Goal: Task Accomplishment & Management: Manage account settings

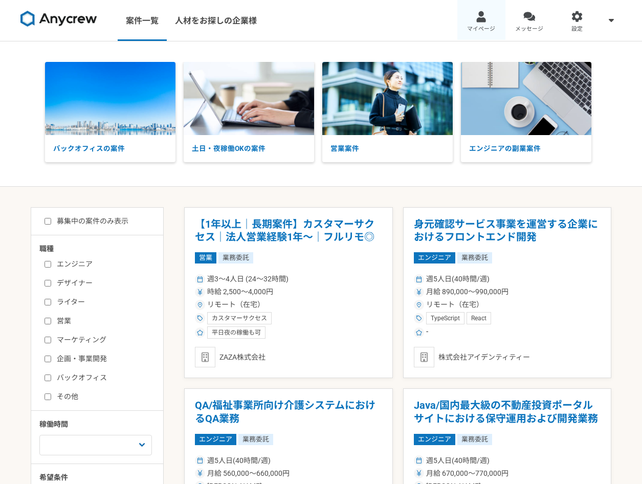
click at [490, 28] on span "マイページ" at bounding box center [481, 29] width 28 height 8
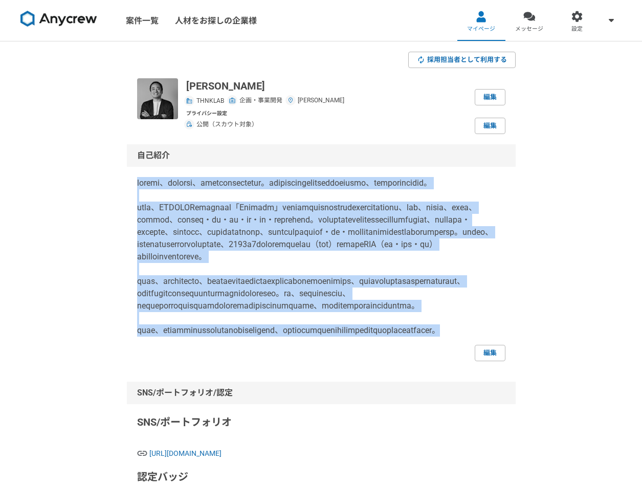
drag, startPoint x: 136, startPoint y: 182, endPoint x: 371, endPoint y: 409, distance: 326.9
click at [371, 361] on div "自己紹介 編集" at bounding box center [321, 252] width 389 height 217
drag, startPoint x: 371, startPoint y: 409, endPoint x: 341, endPoint y: 336, distance: 79.0
copy p "電機メーカー、自動車メーカー、モビリティベンチャーを経て現職。ラピッドプロトタイピングするグループを運営する傍ら、フリーランスとしても活動中。 直近では、OC…"
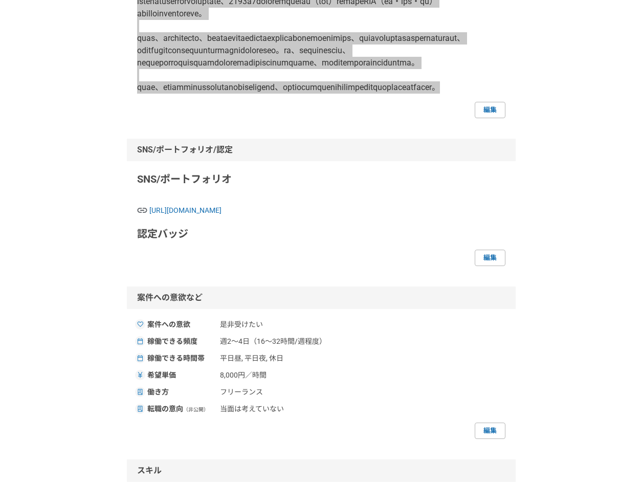
scroll to position [124, 0]
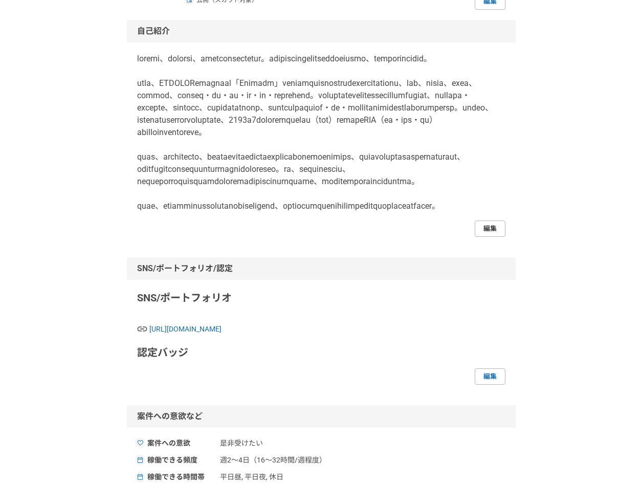
click at [497, 237] on link "編集" at bounding box center [490, 229] width 31 height 16
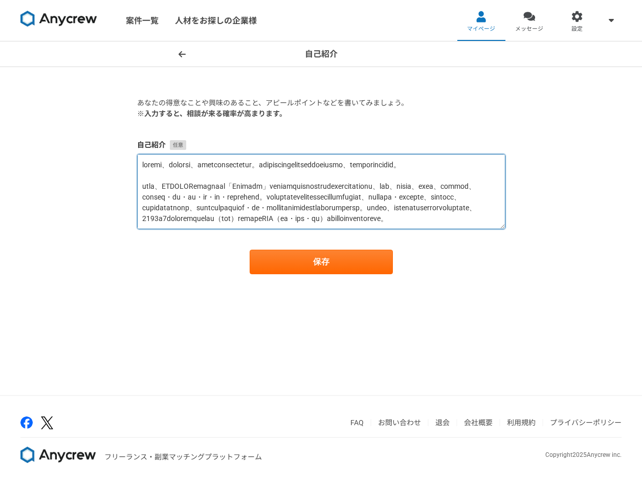
click at [341, 183] on textarea at bounding box center [321, 191] width 369 height 75
drag, startPoint x: 321, startPoint y: 176, endPoint x: 144, endPoint y: 168, distance: 177.2
click at [144, 168] on textarea at bounding box center [321, 191] width 369 height 75
paste textarea "行うグループを運営する傍ら、フリーランスとしても活動中。東京大学協創プラットフォーム開発（東大IPC）では客員起業家（EIR）として大学発シーズの事業化検討と…"
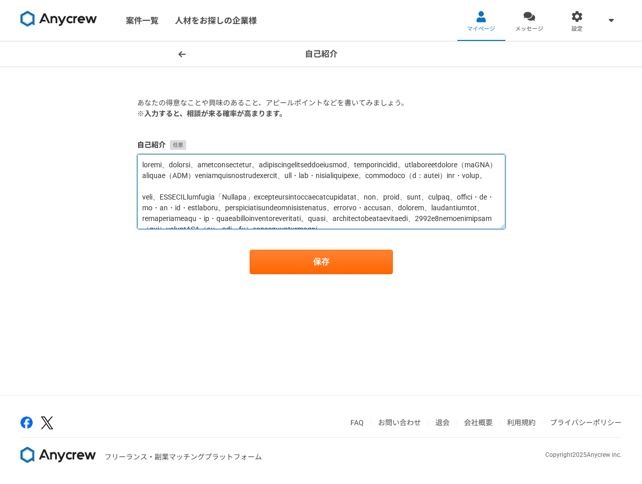
click at [319, 196] on textarea at bounding box center [321, 191] width 369 height 75
click at [343, 193] on textarea at bounding box center [321, 191] width 369 height 75
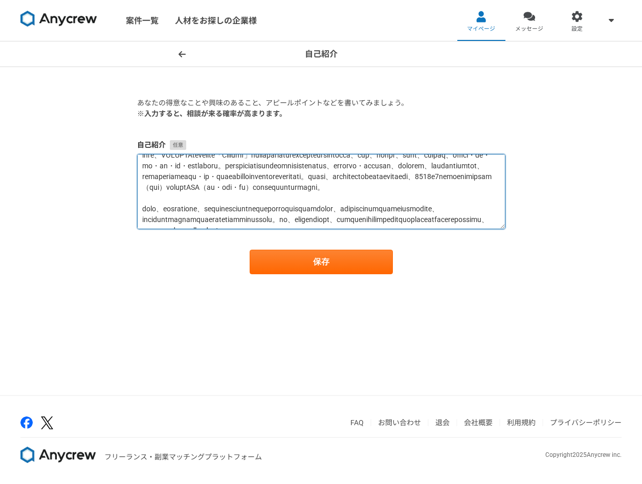
scroll to position [42, 0]
type textarea "電機メーカー、自動車メーカー、モビリティベンチャーを経て現職。ラピッドプロトタイピングを行うグループを運営する傍ら、フリーランスとしても活動中。東京大学協創プ…"
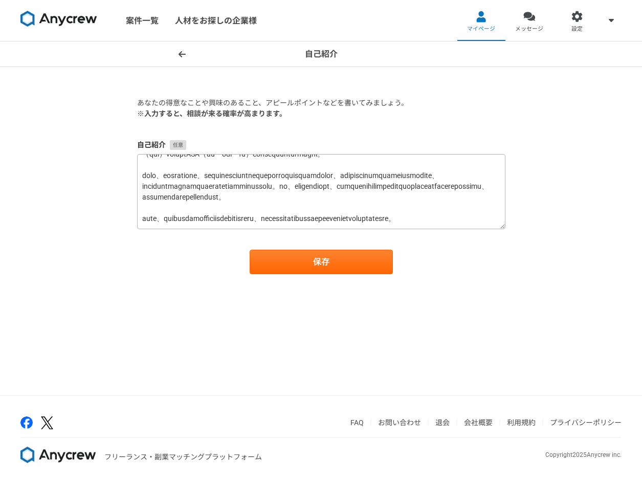
scroll to position [150, 0]
click at [362, 253] on button "保存" at bounding box center [321, 262] width 143 height 25
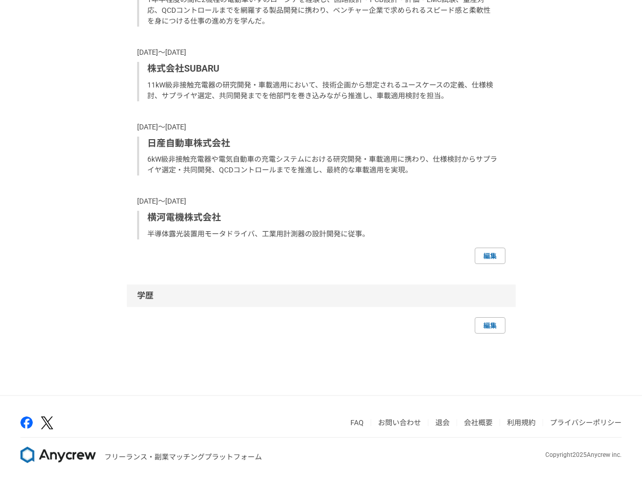
scroll to position [1318, 0]
click at [482, 264] on link "編集" at bounding box center [490, 256] width 31 height 16
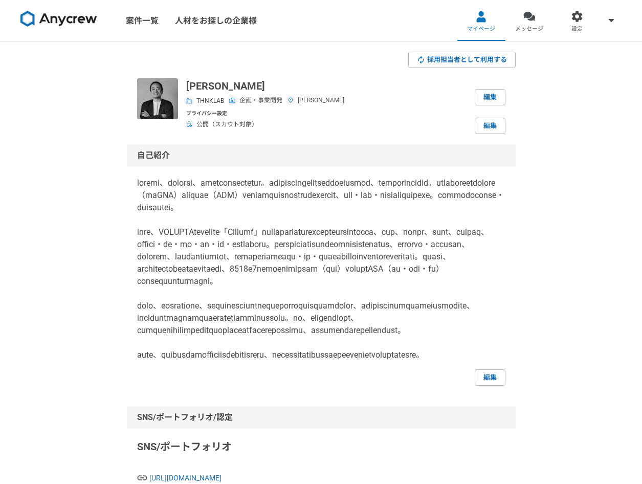
select select "2024"
select select "2022"
select select "2024"
select select "2021"
select select "2022"
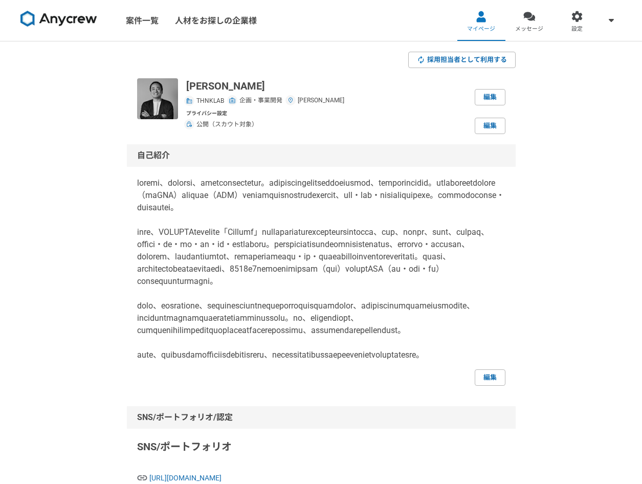
select select "2020"
select select "2021"
select select "2015"
select select "2020"
select select "2012"
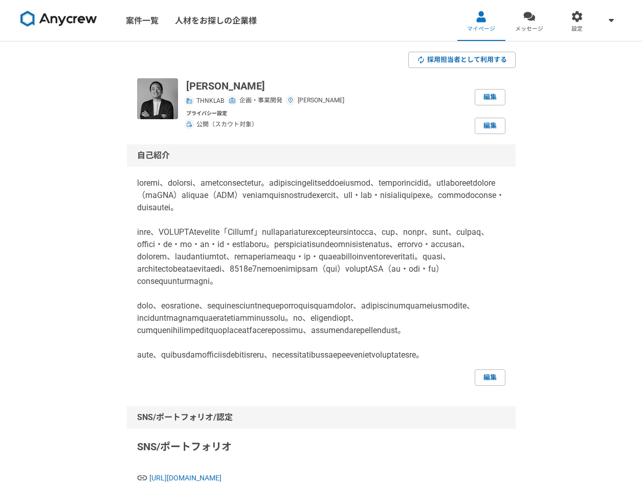
select select "2015"
select select "2006"
select select "2012"
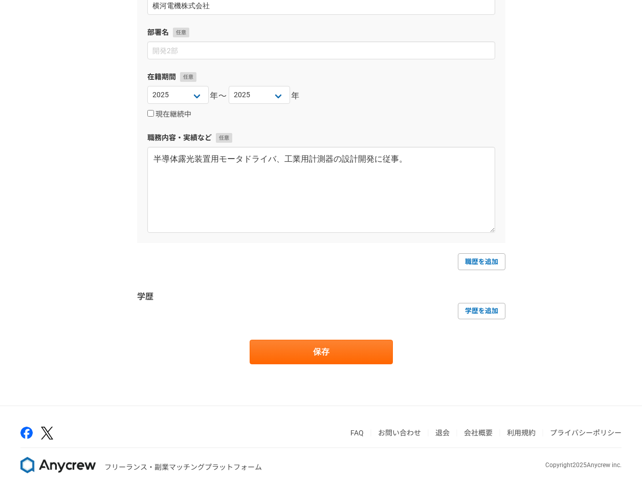
scroll to position [1982, 0]
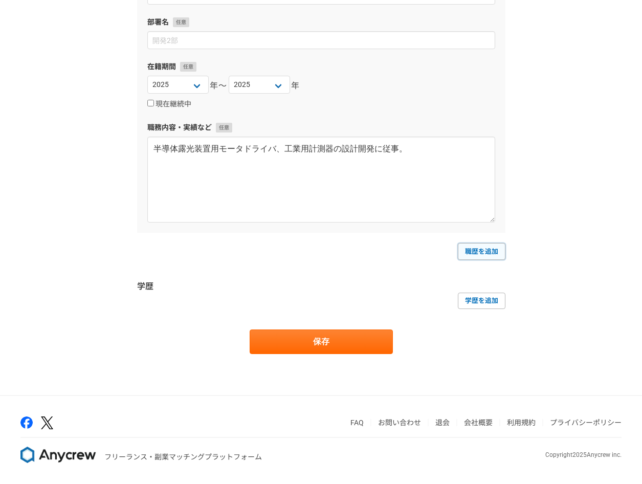
click at [493, 249] on link "職歴を追加" at bounding box center [482, 251] width 48 height 16
select select
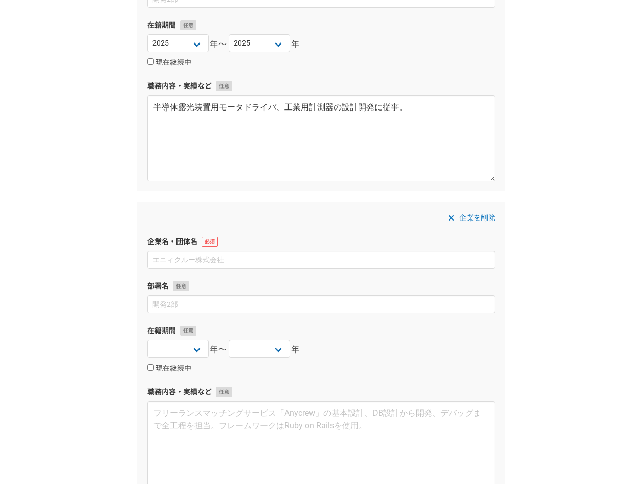
scroll to position [2062, 0]
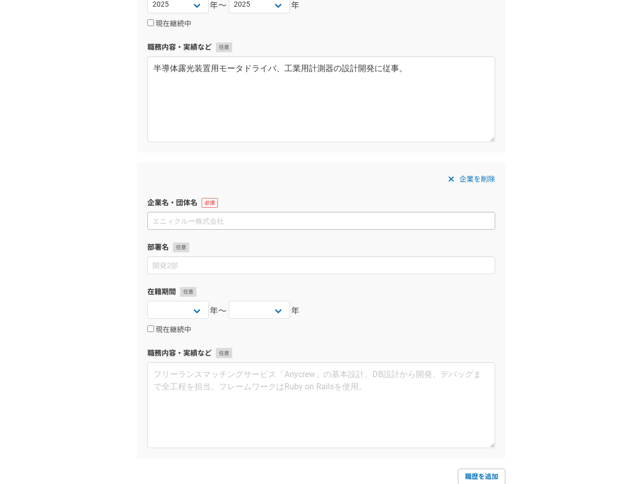
click at [228, 226] on input at bounding box center [321, 221] width 348 height 18
type input "東京大学協創プラットフォーム開発株式会社"
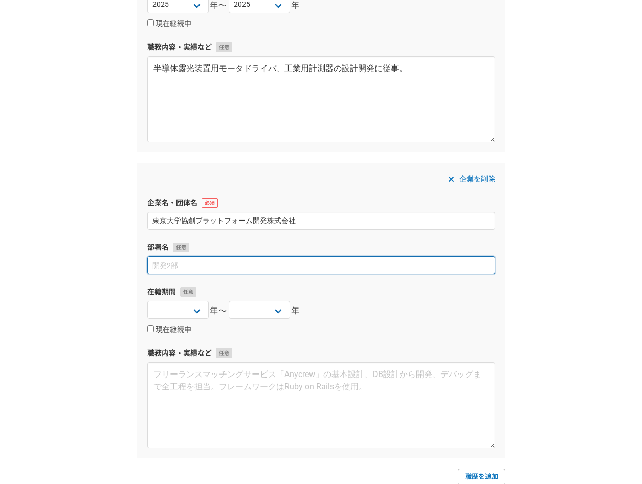
click at [296, 263] on input at bounding box center [321, 265] width 348 height 18
type input "客員起業家"
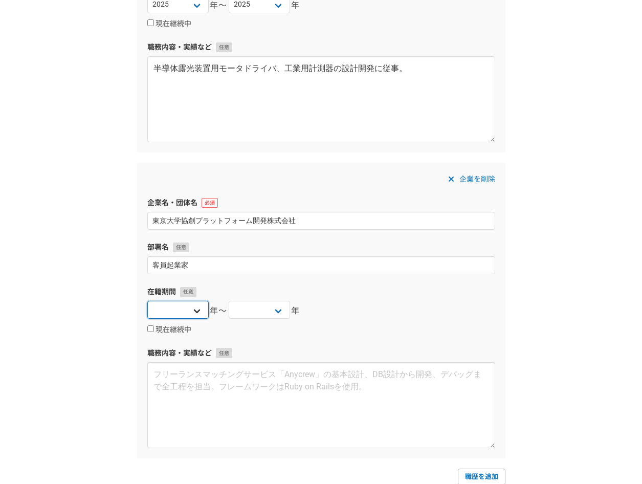
click at [195, 312] on select "2025 2024 2023 2022 2021 2020 2019 2018 2017 2016 2015 2014 2013 2012 2011 2010…" at bounding box center [177, 310] width 61 height 18
select select "2025"
click at [147, 301] on select "2025 2024 2023 2022 2021 2020 2019 2018 2017 2016 2015 2014 2013 2012 2011 2010…" at bounding box center [177, 310] width 61 height 18
click at [255, 299] on div "在籍期間 2025 2024 2023 2022 2021 2020 2019 2018 2017 2016 2015 2014 2013 2012 2011…" at bounding box center [321, 311] width 348 height 49
click at [167, 330] on label "現在継続中" at bounding box center [169, 330] width 44 height 9
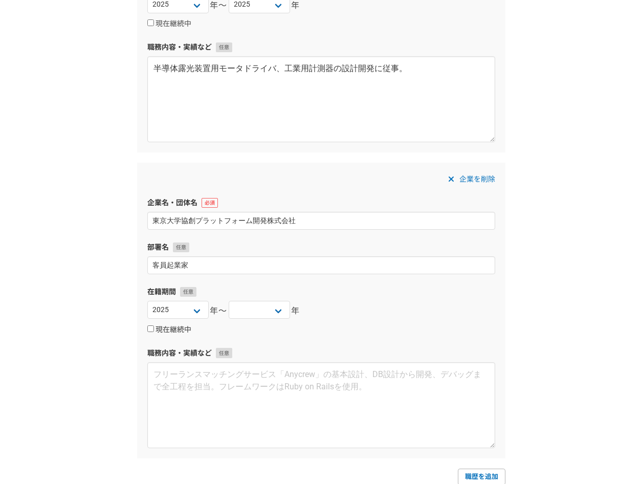
click at [154, 330] on input "現在継続中" at bounding box center [150, 329] width 7 height 7
checkbox input "true"
click at [300, 342] on div "企業を削除 企業名・団体名 東京大学協創プラットフォーム開発株式会社 部署名 客員起業家 在籍期間 2025 2024 2023 2022 2021 2020…" at bounding box center [321, 310] width 369 height 295
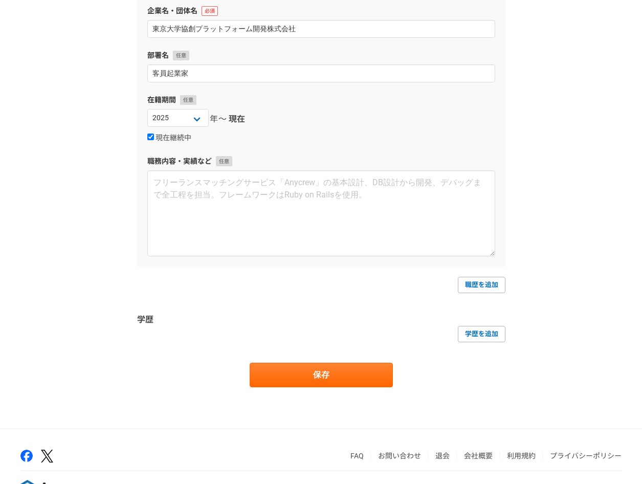
scroll to position [2255, 0]
click at [357, 376] on button "保存" at bounding box center [321, 374] width 143 height 25
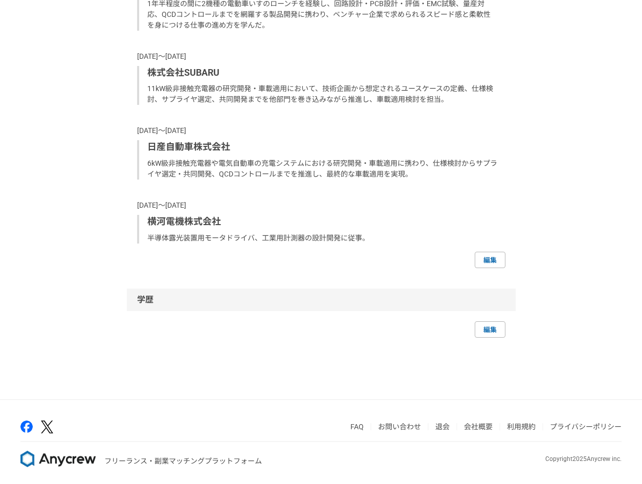
scroll to position [1392, 0]
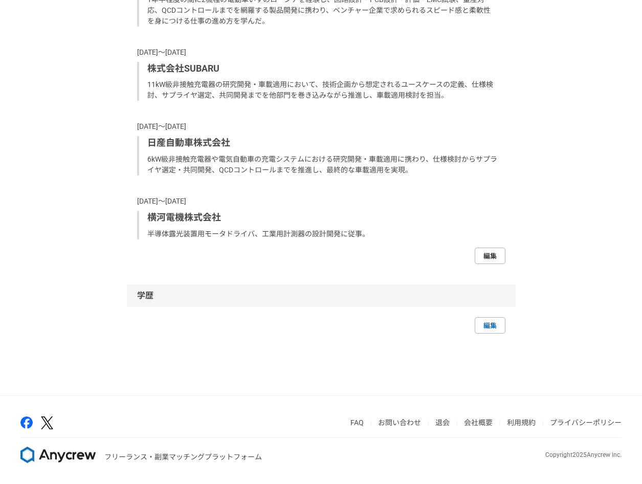
click at [487, 257] on link "編集" at bounding box center [490, 256] width 31 height 16
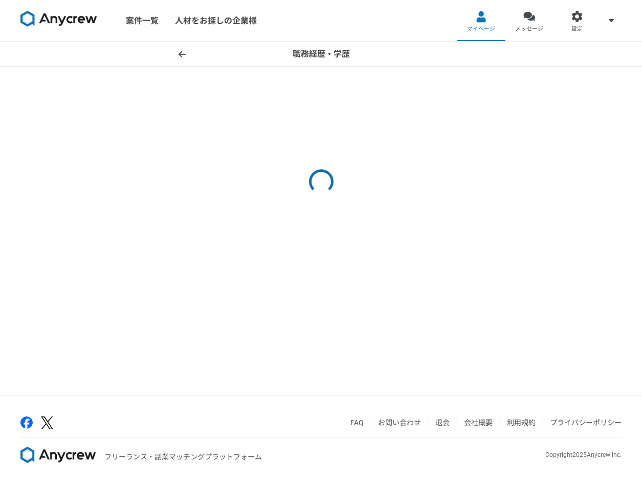
select select "2024"
select select "2022"
select select "2024"
select select "2021"
select select "2022"
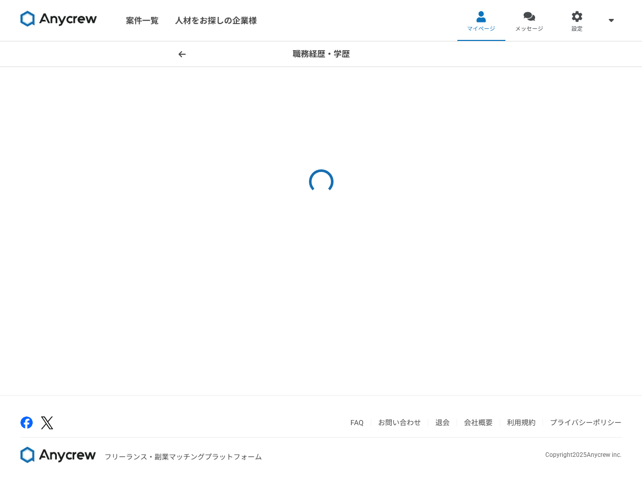
select select "2020"
select select "2021"
select select "2015"
select select "2020"
select select "2012"
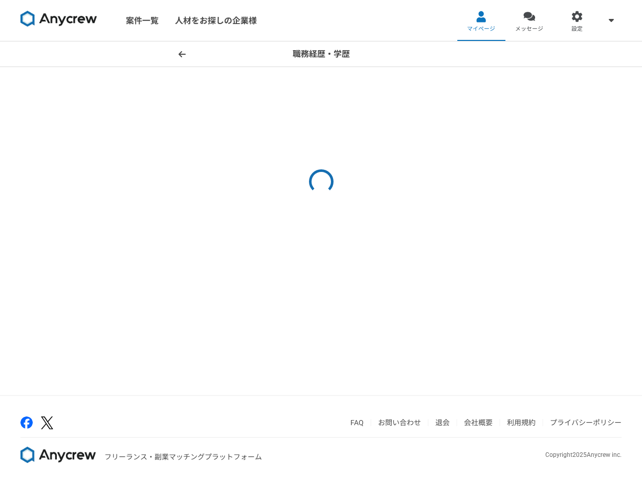
select select "2015"
select select "2006"
select select "2012"
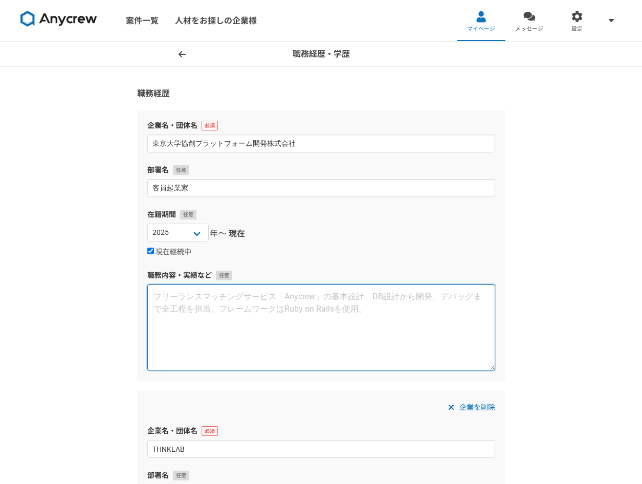
click at [341, 299] on textarea at bounding box center [321, 328] width 348 height 86
paste textarea "東大IPC 客員起業家（EIR）。技術シーズ探索、事業化可能性評価、顧客・パートナー開拓を担当。 ビジネスモデル仮説立案、資金調達初期設計（資本政策含む）、知…"
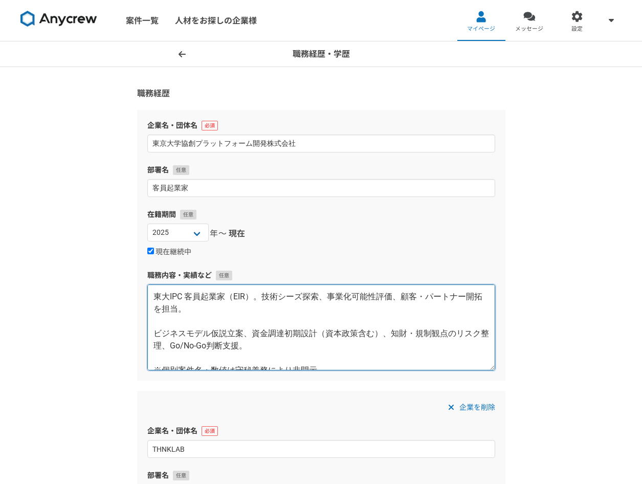
scroll to position [6, 0]
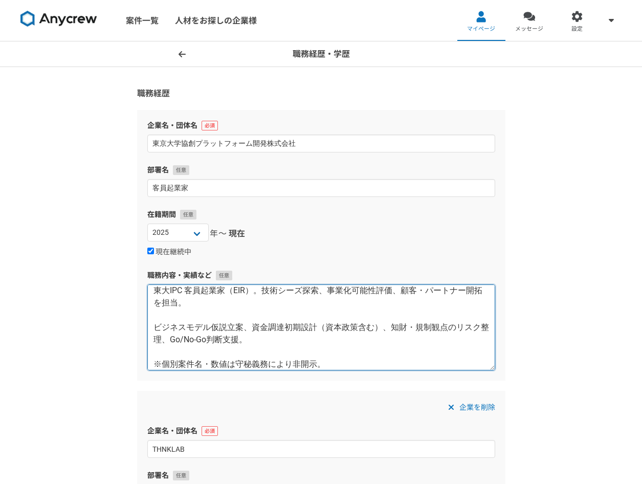
click at [296, 304] on textarea "東大IPC 客員起業家（EIR）。技術シーズ探索、事業化可能性評価、顧客・パートナー開拓を担当。 ビジネスモデル仮説立案、資金調達初期設計（資本政策含む）、知…" at bounding box center [321, 328] width 348 height 86
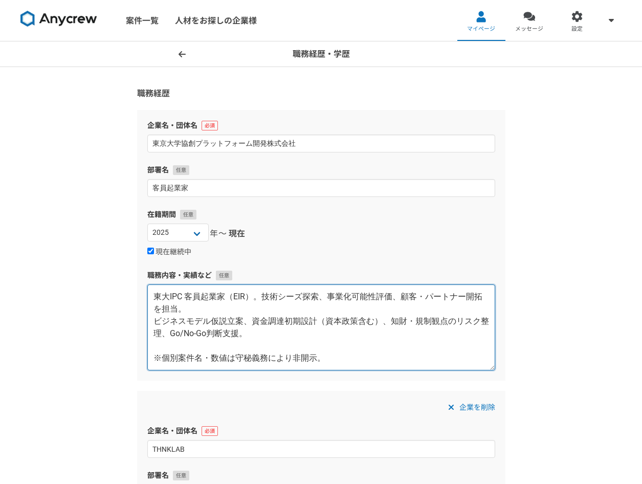
scroll to position [0, 0]
type textarea "東大IPC 客員起業家（EIR）。技術シーズ探索、事業化可能性評価、顧客・パートナー開拓を担当。 ビジネスモデル仮説立案、資金調達初期設計（資本政策含む）、知…"
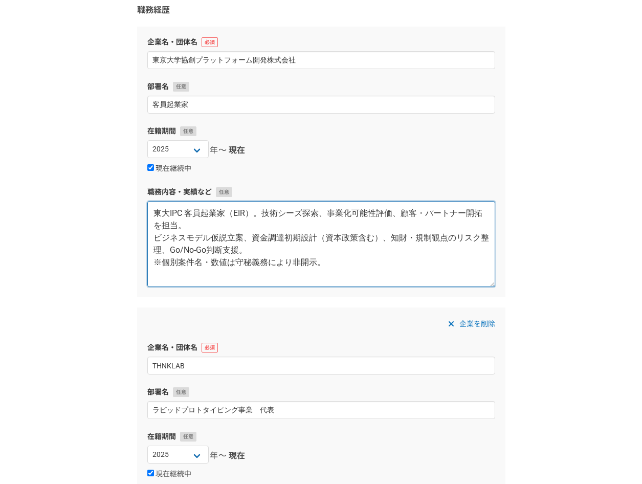
scroll to position [51, 0]
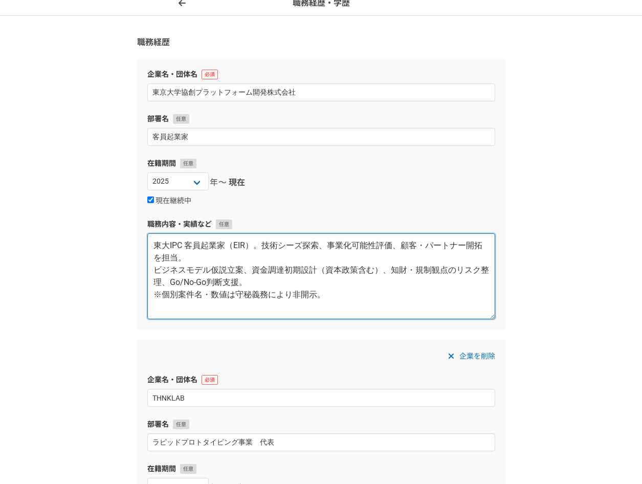
click at [339, 296] on textarea "東大IPC 客員起業家（EIR）。技術シーズ探索、事業化可能性評価、顧客・パートナー開拓を担当。 ビジネスモデル仮説立案、資金調達初期設計（資本政策含む）、知…" at bounding box center [321, 276] width 348 height 86
drag, startPoint x: 336, startPoint y: 296, endPoint x: 154, endPoint y: 244, distance: 189.5
click at [149, 244] on textarea "東大IPC 客員起業家（EIR）。技術シーズ探索、事業化可能性評価、顧客・パートナー開拓を担当。 ビジネスモデル仮説立案、資金調達初期設計（資本政策含む）、知…" at bounding box center [321, 276] width 348 height 86
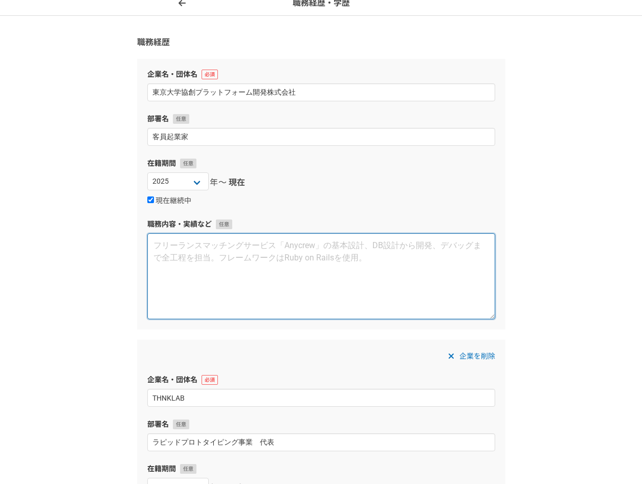
click at [340, 251] on textarea at bounding box center [321, 276] width 348 height 86
paste textarea "東大IPCの客員起業家（EIR）として、大学発の技術シーズ探索、事業化可能性評価、顧客・パートナー開拓を横断的に推進。ビジネスモデル仮説の立案や資金調達の初期…"
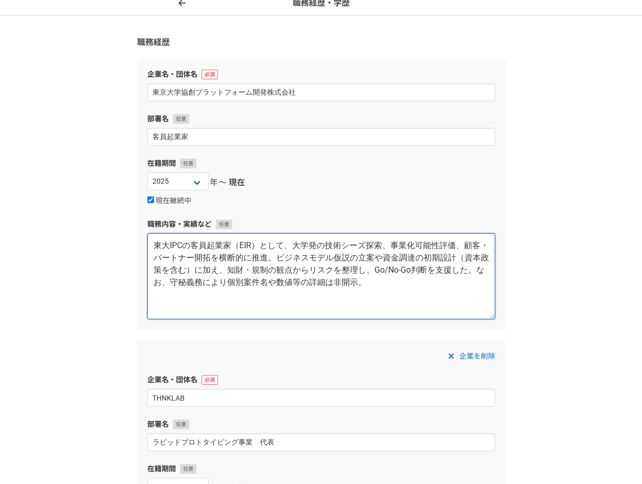
type textarea "東大IPCの客員起業家（EIR）として、大学発の技術シーズ探索、事業化可能性評価、顧客・パートナー開拓を横断的に推進。ビジネスモデル仮説の立案や資金調達の初期…"
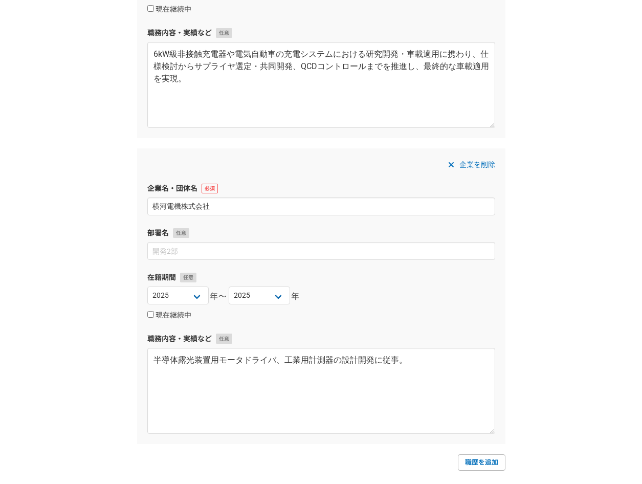
scroll to position [2287, 0]
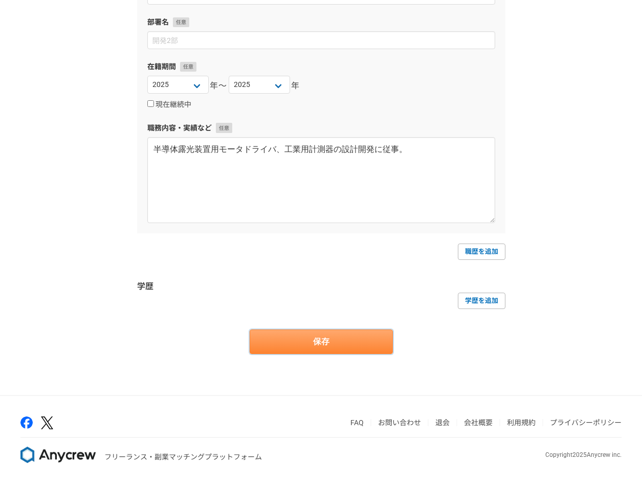
click at [336, 340] on button "保存" at bounding box center [321, 342] width 143 height 25
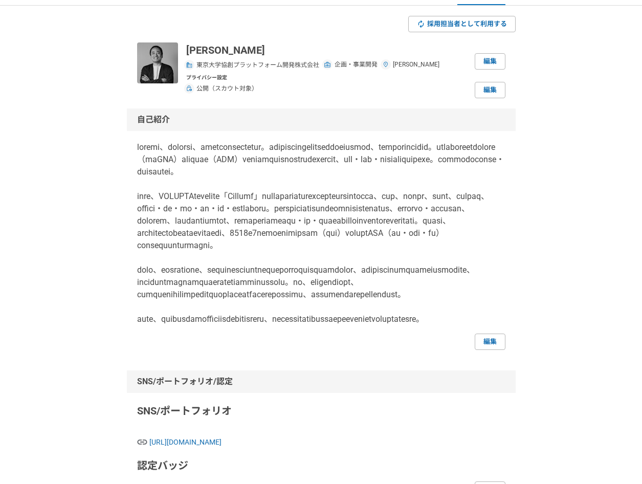
scroll to position [22, 0]
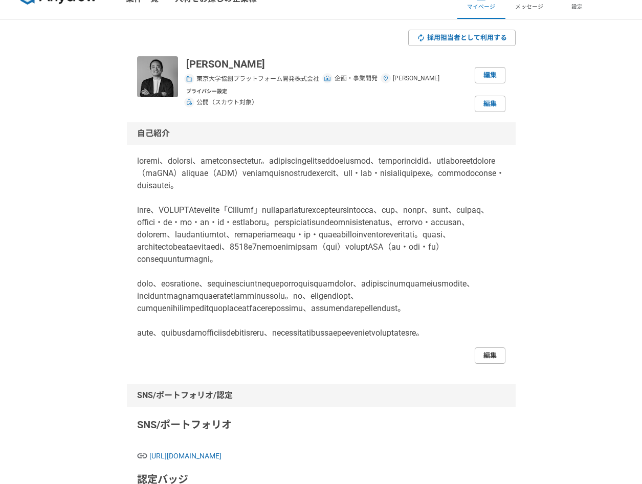
click at [486, 364] on link "編集" at bounding box center [490, 356] width 31 height 16
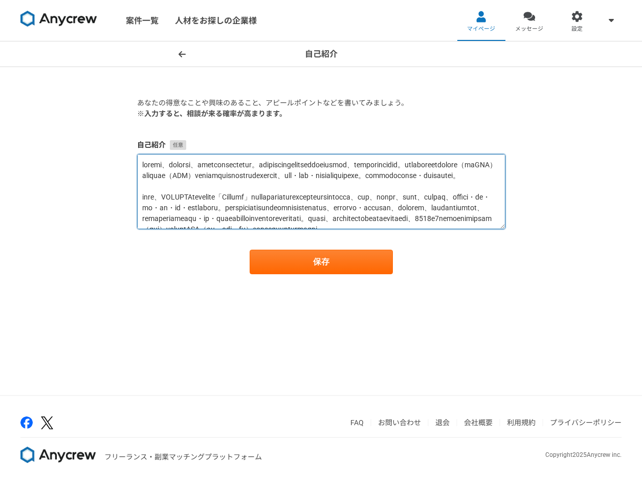
drag, startPoint x: 313, startPoint y: 175, endPoint x: 370, endPoint y: 193, distance: 59.7
click at [370, 193] on textarea at bounding box center [321, 191] width 369 height 75
paste textarea "また、東京大学協創プラットフォーム開発（東大IPC）では客員起業家（EIR）を務め、ディープテックの商用化評価やPoC設計、産学連携の設計・推進を横断支援して…"
click at [376, 201] on textarea at bounding box center [321, 191] width 369 height 75
click at [189, 197] on textarea at bounding box center [321, 191] width 369 height 75
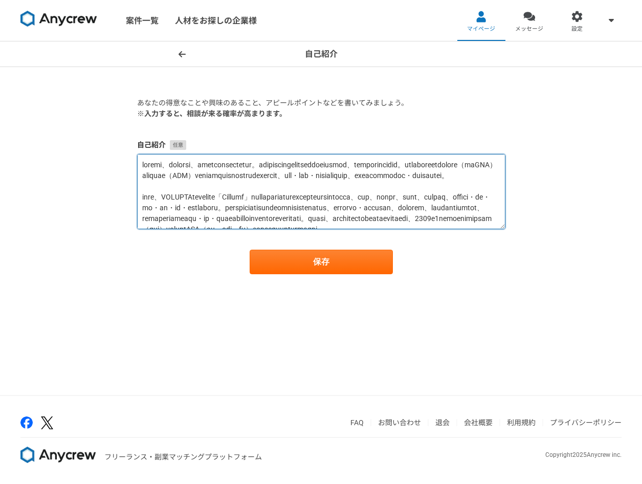
drag, startPoint x: 173, startPoint y: 198, endPoint x: 332, endPoint y: 201, distance: 158.7
click at [332, 201] on textarea at bounding box center [321, 191] width 369 height 75
paste textarea "の商用化評価やPoC設計、産学連携の設計・推進を横断支援してきました（守秘のため個別案件は非開示）"
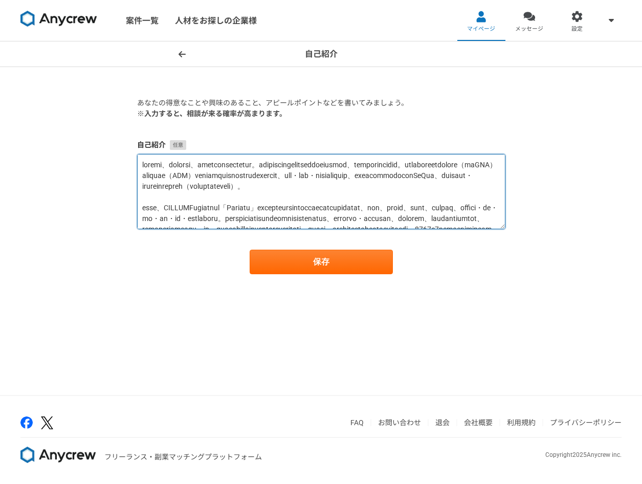
click at [218, 197] on textarea at bounding box center [321, 191] width 369 height 75
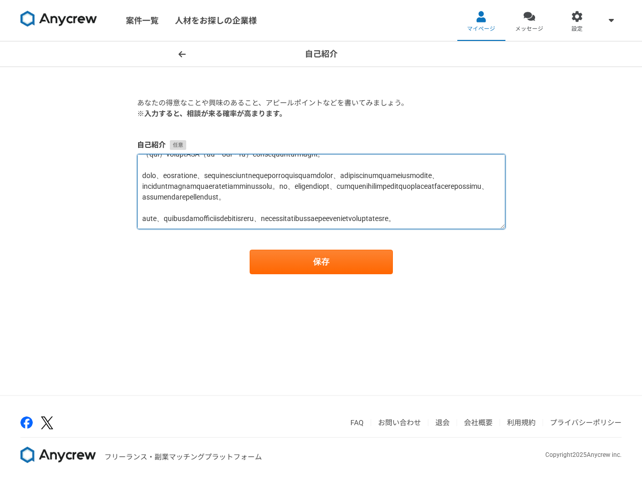
scroll to position [161, 0]
type textarea "電機メーカー、自動車メーカー、モビリティベンチャーを経て現職。ラピッドプロトタイピングを行うグループを運営する傍ら、フリーランスとしても活動中。東京大学協創プ…"
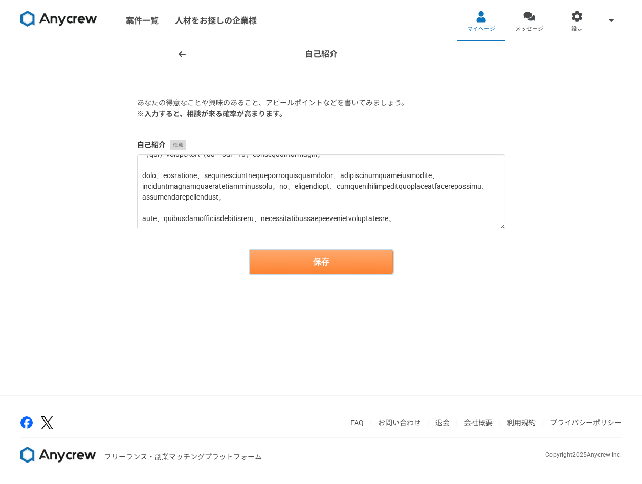
click at [309, 262] on button "保存" at bounding box center [321, 262] width 143 height 25
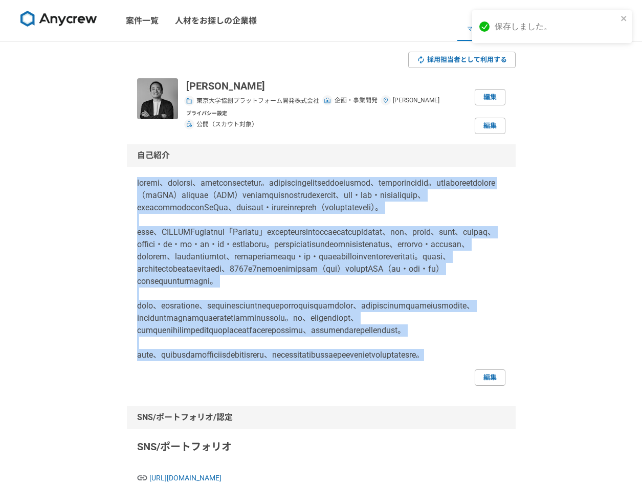
drag, startPoint x: 139, startPoint y: 184, endPoint x: 384, endPoint y: 442, distance: 355.9
click at [384, 361] on p at bounding box center [321, 269] width 369 height 184
drag, startPoint x: 384, startPoint y: 442, endPoint x: 331, endPoint y: 379, distance: 83.2
copy p "電機メーカー、自動車メーカー、モビリティベンチャーを経て現職。ラピッドプロトタイピングを行うグループを運営する傍ら、フリーランスとしても活動中。東京大学協創プ…"
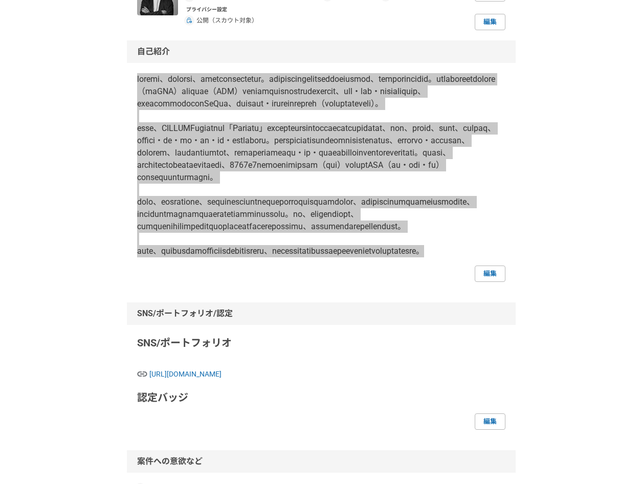
scroll to position [102, 0]
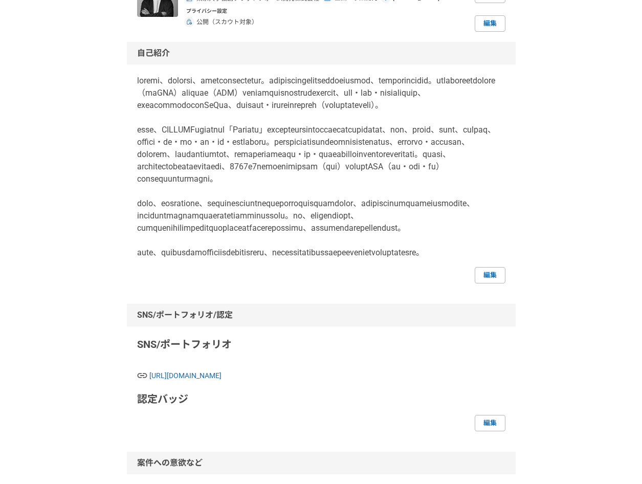
click at [494, 284] on link "編集" at bounding box center [490, 275] width 31 height 16
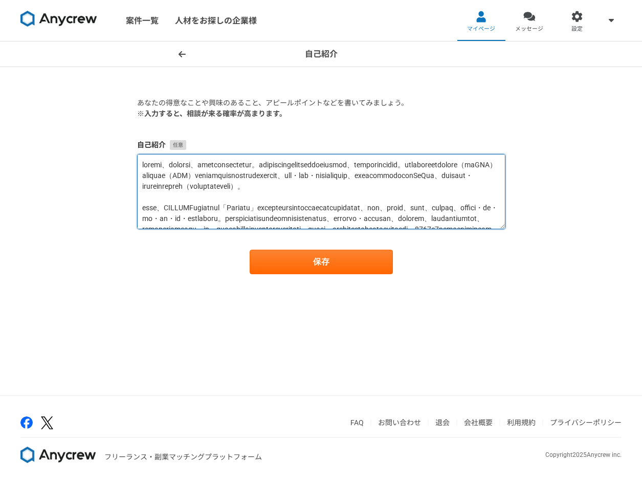
click at [241, 189] on textarea at bounding box center [321, 191] width 369 height 75
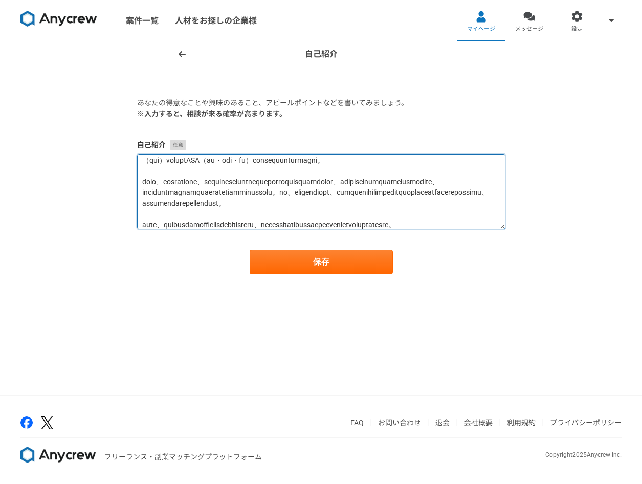
scroll to position [161, 0]
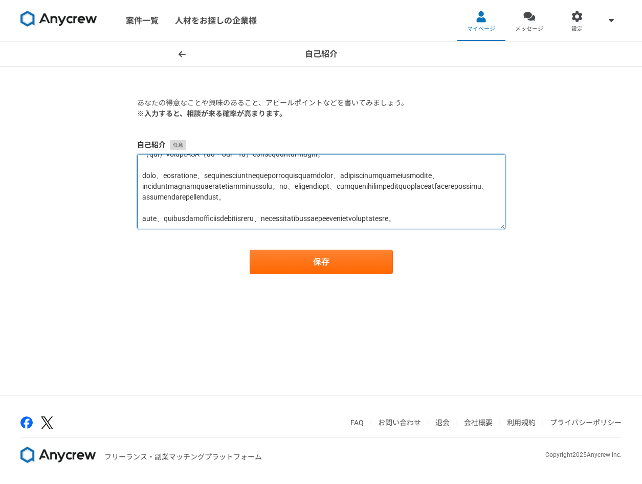
drag, startPoint x: 145, startPoint y: 164, endPoint x: 416, endPoint y: 221, distance: 277.0
click at [416, 221] on textarea at bounding box center [321, 191] width 369 height 75
paste textarea "東大IPCでの活動では、客員起業家（EIR）として、技術シーズ探索、事業化可能性評価、PoC計画の立案・設計、顧客・パートナー候補の仮説検証、ビジネスモデル仮…"
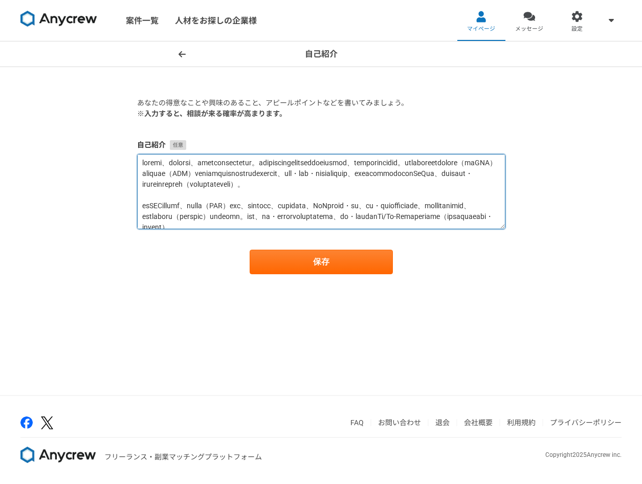
scroll to position [0, 0]
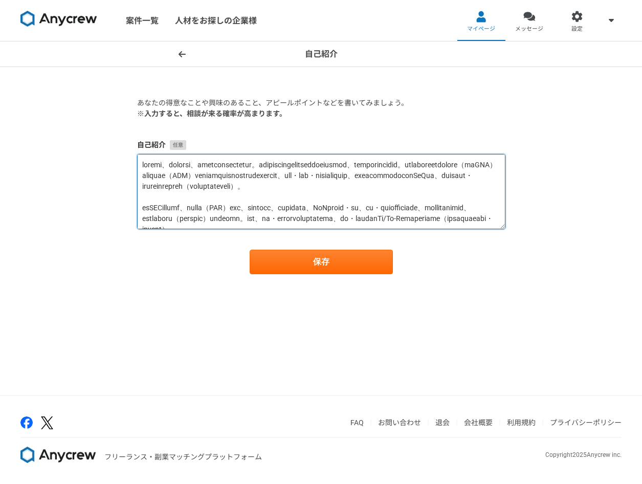
click at [356, 209] on textarea at bounding box center [321, 191] width 369 height 75
click at [366, 196] on textarea at bounding box center [321, 191] width 369 height 75
drag, startPoint x: 313, startPoint y: 178, endPoint x: 331, endPoint y: 205, distance: 32.5
click at [331, 205] on textarea at bounding box center [321, 191] width 369 height 75
paste textarea "てきた。ディープテック領域（例：無線給電等）の探索・検証も主導"
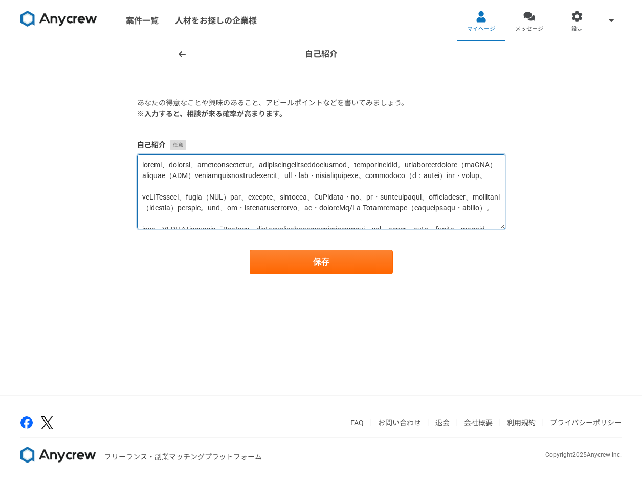
click at [321, 199] on textarea at bounding box center [321, 191] width 369 height 75
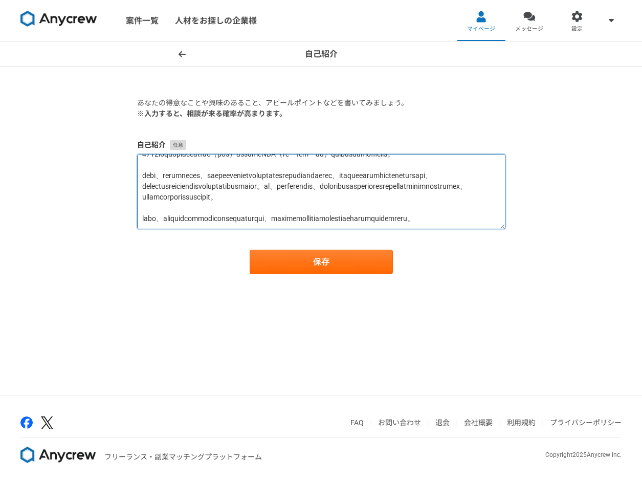
scroll to position [147, 0]
type textarea "電機メーカー、自動車メーカー、モビリティベンチャーを経て現職。ラピッドプロトタイピングを行うグループを運営する傍ら、フリーランスとしても活動中。東京大学協創プ…"
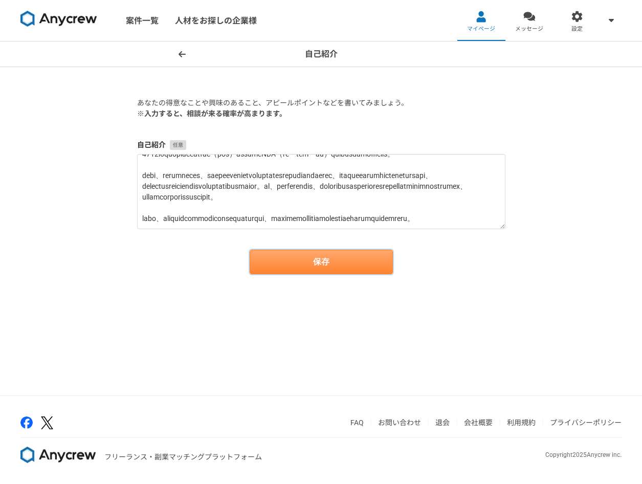
click at [347, 263] on button "保存" at bounding box center [321, 262] width 143 height 25
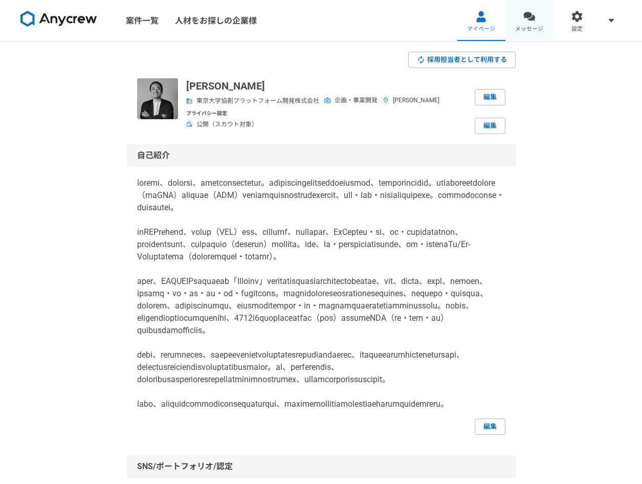
click at [529, 15] on div at bounding box center [530, 17] width 12 height 12
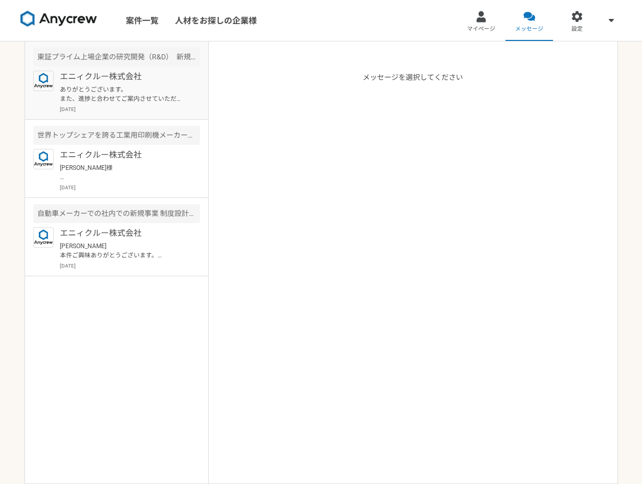
click at [147, 81] on p "エニィクルー株式会社" at bounding box center [123, 77] width 126 height 12
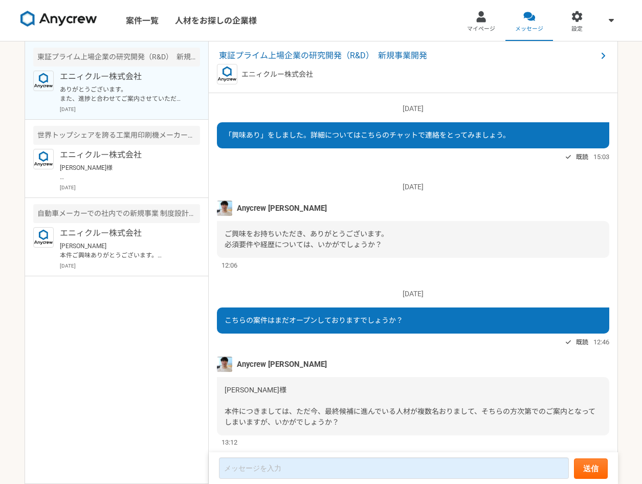
scroll to position [152, 0]
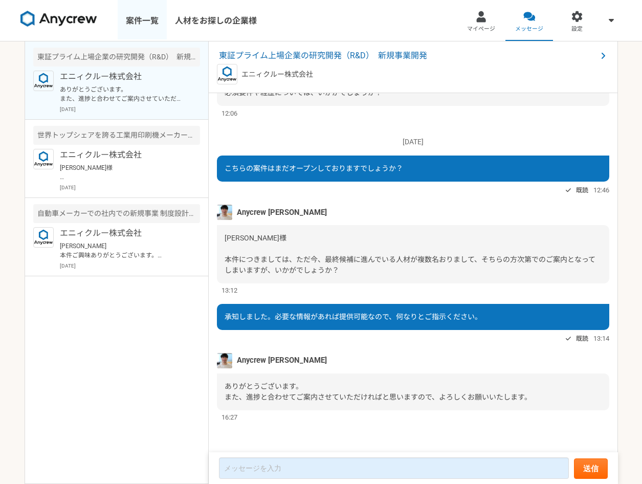
click at [140, 34] on link "案件一覧" at bounding box center [142, 20] width 49 height 41
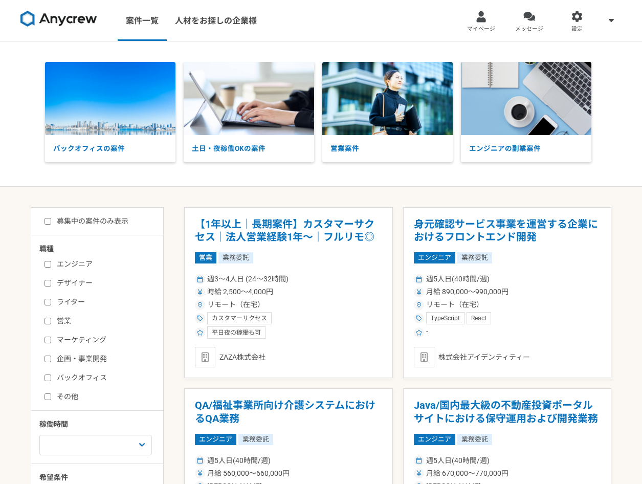
click at [86, 359] on label "企画・事業開発" at bounding box center [104, 359] width 118 height 11
click at [51, 359] on input "企画・事業開発" at bounding box center [48, 359] width 7 height 7
checkbox input "true"
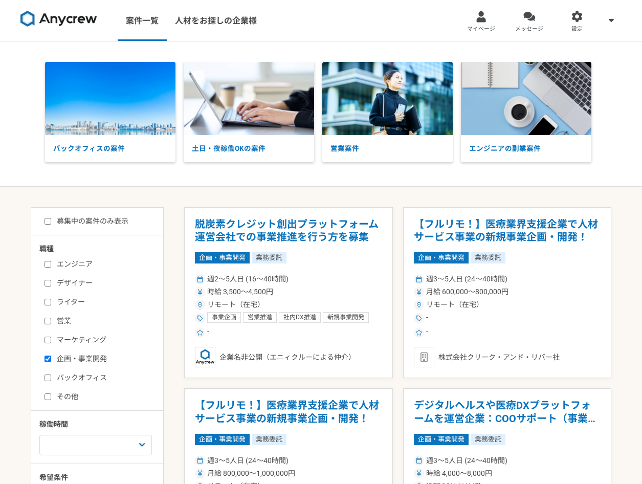
click at [80, 262] on label "エンジニア" at bounding box center [104, 264] width 118 height 11
click at [51, 262] on input "エンジニア" at bounding box center [48, 264] width 7 height 7
checkbox input "true"
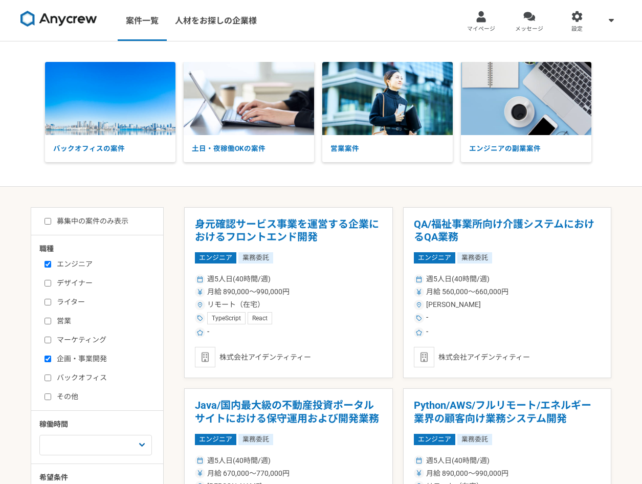
drag, startPoint x: 94, startPoint y: 209, endPoint x: 95, endPoint y: 221, distance: 12.4
click at [94, 213] on div "募集中の案件のみ表示 職種 エンジニア デザイナー ライター 営業 マーケティング 企画・事業開発 バックオフィス その他 稼働時間 週1人日（8時間）以下 …" at bounding box center [97, 406] width 133 height 399
click at [95, 223] on label "募集中の案件のみ表示" at bounding box center [87, 221] width 84 height 11
click at [51, 223] on input "募集中の案件のみ表示" at bounding box center [48, 221] width 7 height 7
checkbox input "true"
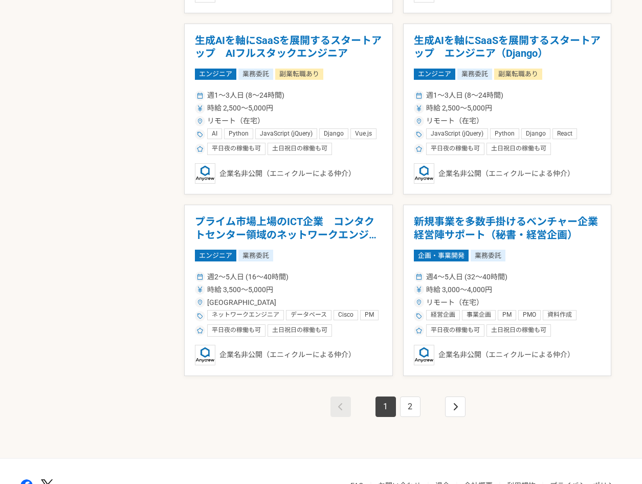
scroll to position [1644, 0]
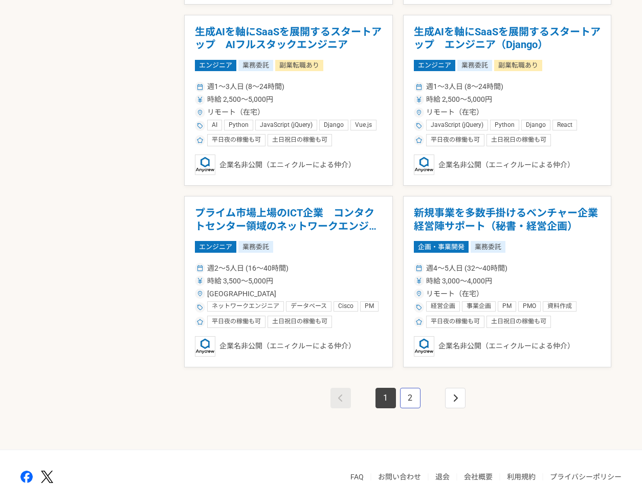
click at [414, 394] on link "2" at bounding box center [410, 398] width 20 height 20
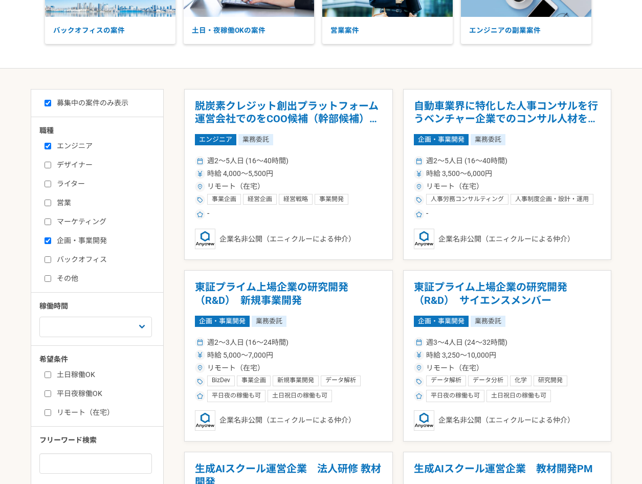
scroll to position [118, 0]
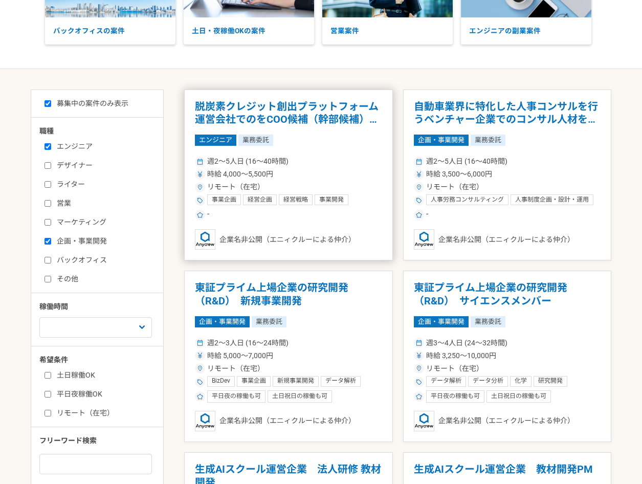
click at [328, 116] on h1 "脱炭素クレジット創出プラットフォーム運営会社でのをCOO候補（幹部候補）を募集" at bounding box center [288, 113] width 187 height 26
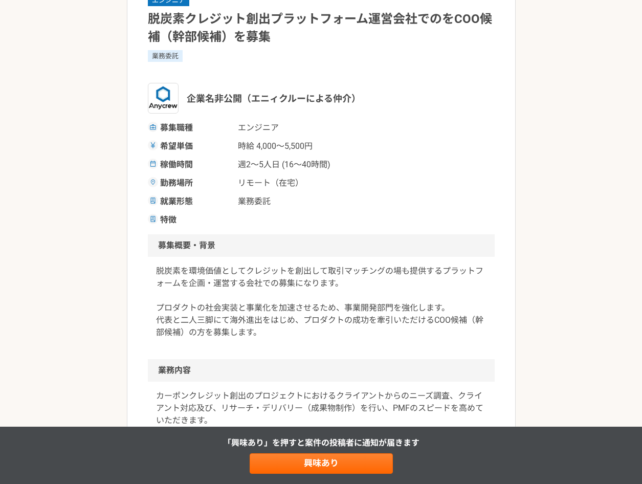
scroll to position [60, 0]
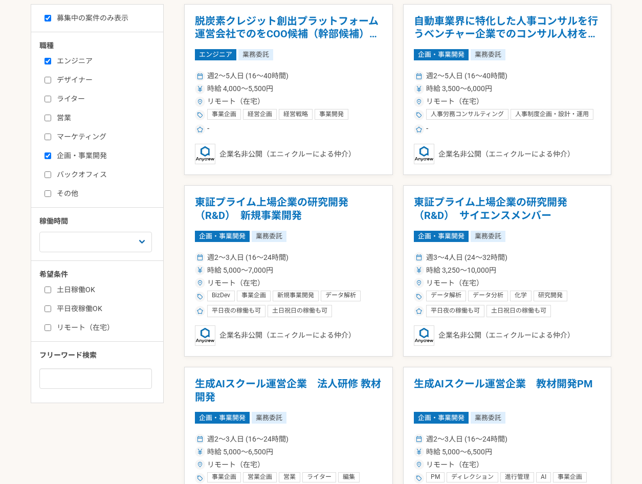
scroll to position [205, 0]
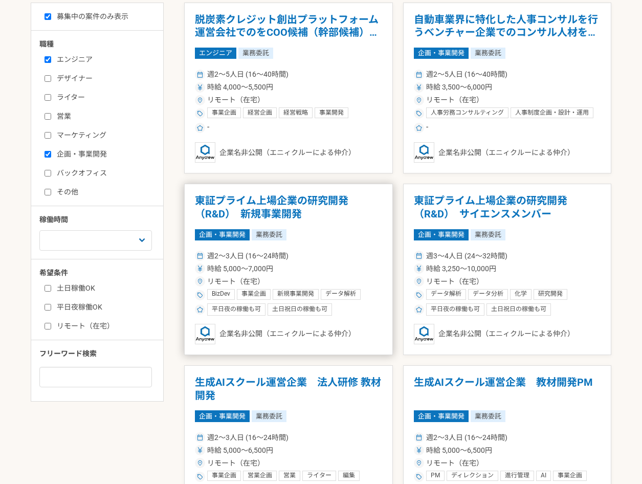
click at [327, 207] on h1 "東証プライム上場企業の研究開発（R&D）　新規事業開発" at bounding box center [288, 207] width 187 height 26
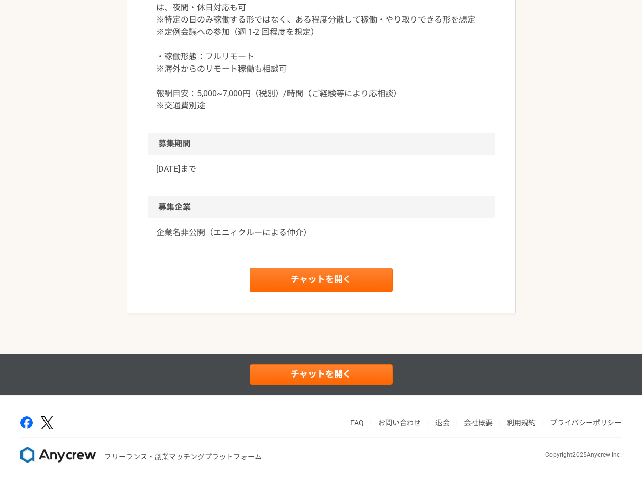
scroll to position [1512, 0]
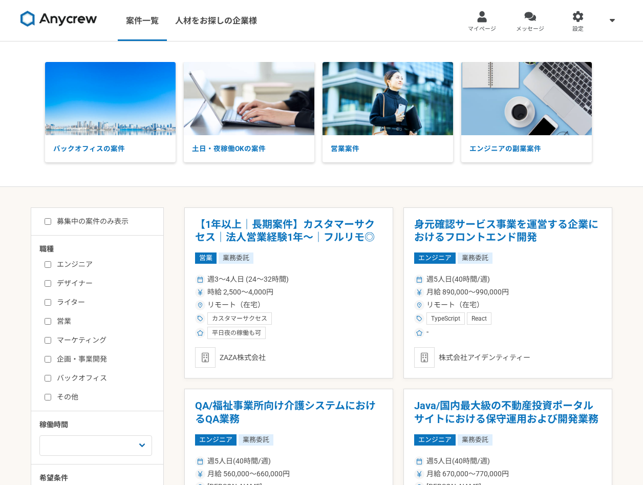
click at [121, 219] on label "募集中の案件のみ表示" at bounding box center [87, 221] width 84 height 11
click at [51, 219] on input "募集中の案件のみ表示" at bounding box center [48, 221] width 7 height 7
checkbox input "true"
click at [78, 262] on label "エンジニア" at bounding box center [104, 264] width 118 height 11
click at [51, 262] on input "エンジニア" at bounding box center [48, 264] width 7 height 7
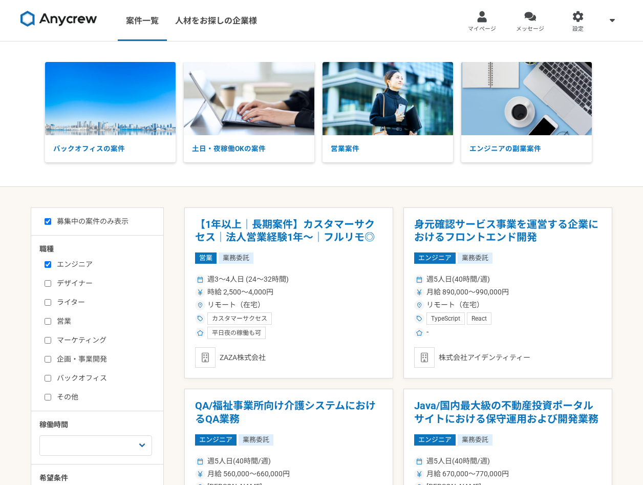
checkbox input "true"
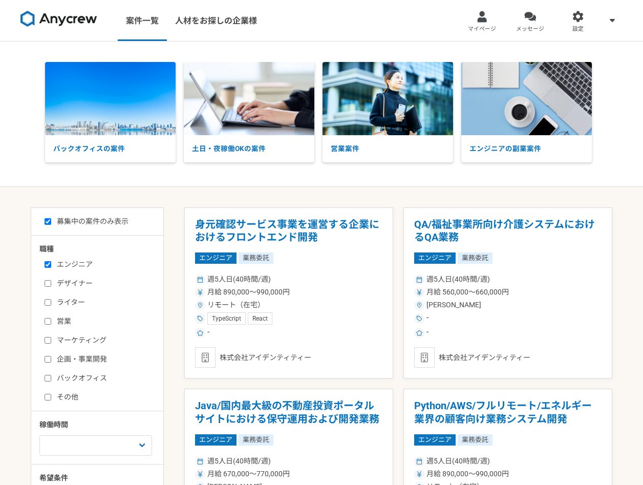
click at [83, 356] on label "企画・事業開発" at bounding box center [104, 359] width 118 height 11
click at [51, 356] on input "企画・事業開発" at bounding box center [48, 359] width 7 height 7
checkbox input "true"
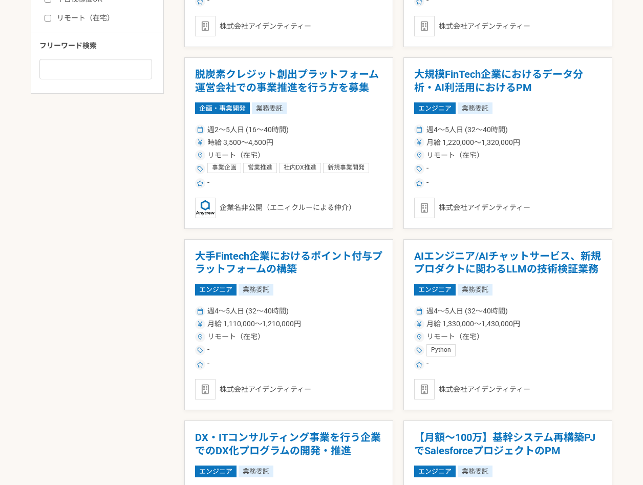
scroll to position [512, 0]
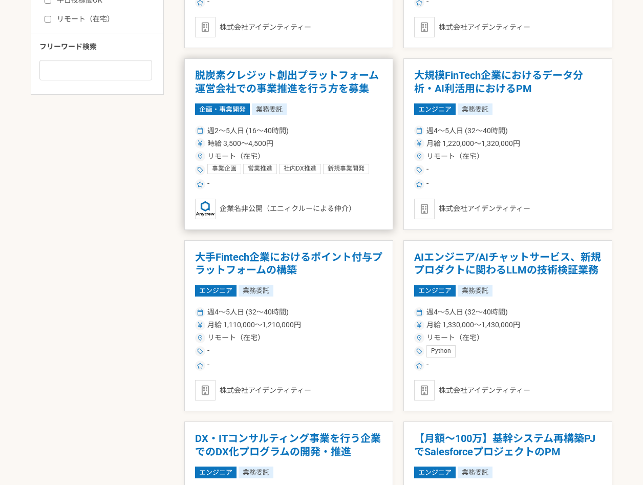
click at [319, 75] on h1 "脱炭素クレジット創出プラットフォーム運営会社での事業推進を行う方を募集" at bounding box center [288, 82] width 187 height 26
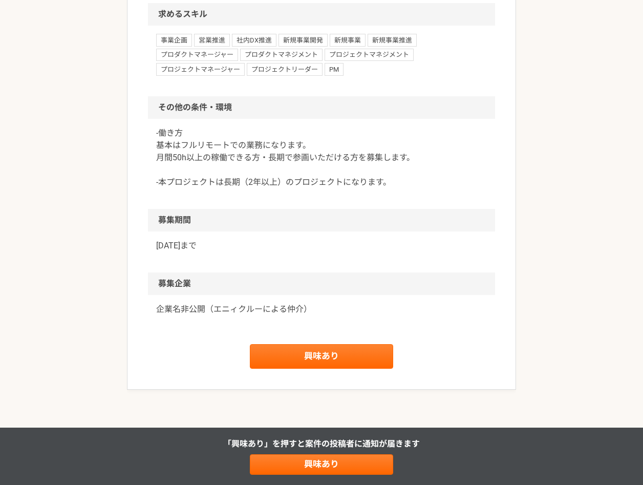
scroll to position [870, 0]
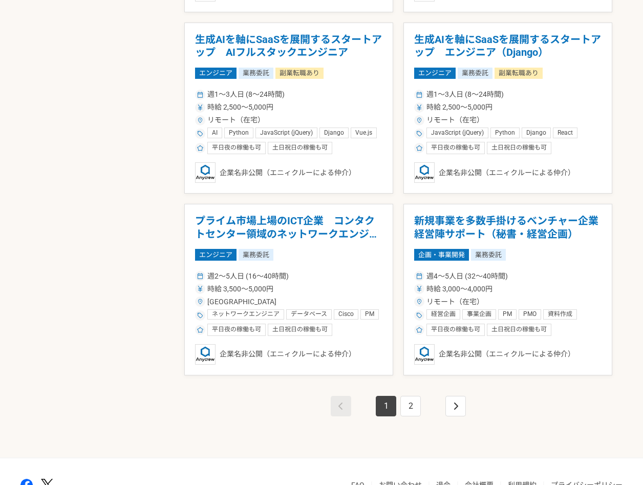
scroll to position [1638, 0]
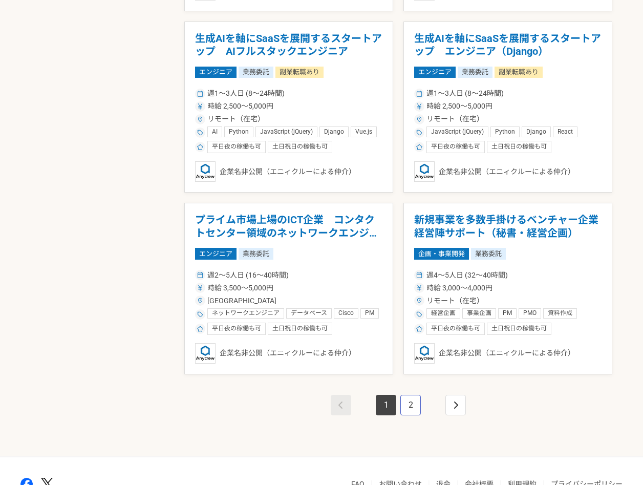
click at [409, 407] on link "2" at bounding box center [410, 405] width 20 height 20
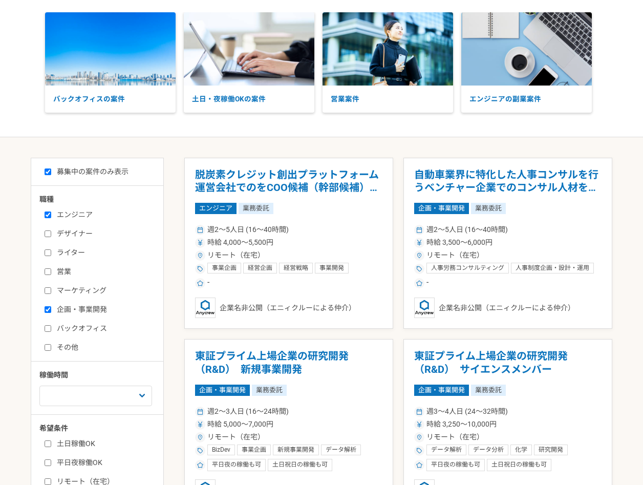
scroll to position [51, 0]
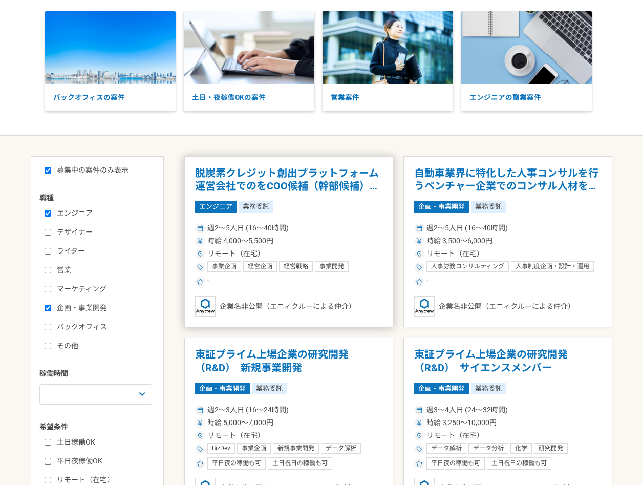
click at [267, 181] on h1 "脱炭素クレジット創出プラットフォーム運営会社でのをCOO候補（幹部候補）を募集" at bounding box center [288, 180] width 187 height 26
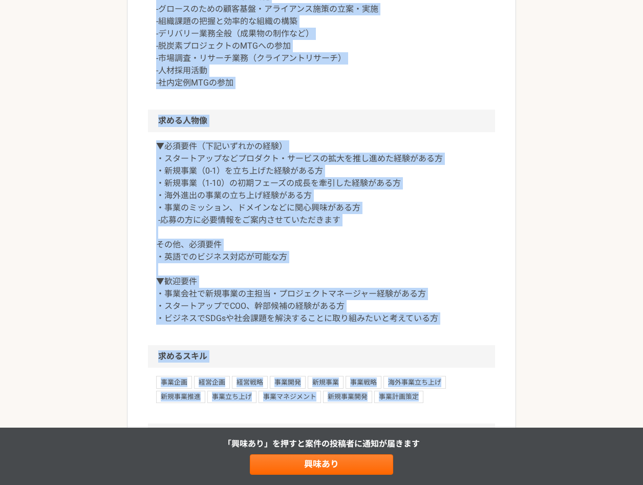
scroll to position [624, 0]
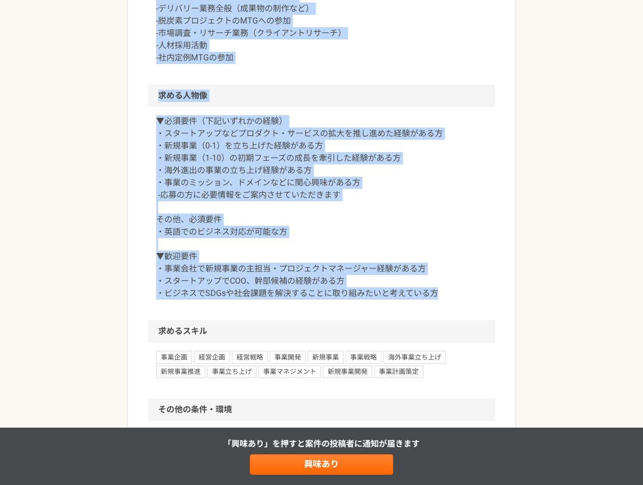
drag, startPoint x: 153, startPoint y: 24, endPoint x: 466, endPoint y: 306, distance: 421.5
click at [466, 306] on article "エンジニア 脱炭素クレジット創出プラットフォーム運営会社でのをCOO候補（幹部候補）を募集 業務委託 企業名非公開（エニィクルーによる仲介） 募集職種 エンジ…" at bounding box center [321, 83] width 389 height 1290
copy article "募集概要・背景 脱炭素を環境価値としてクレジットを創出して取引マッチングの場も提供するプラットフォームを企画・運営する会社での募集になります。 プロダクトの社…"
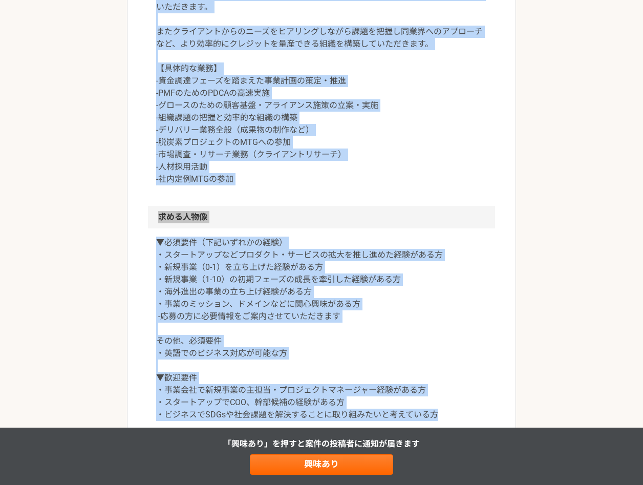
scroll to position [500, 0]
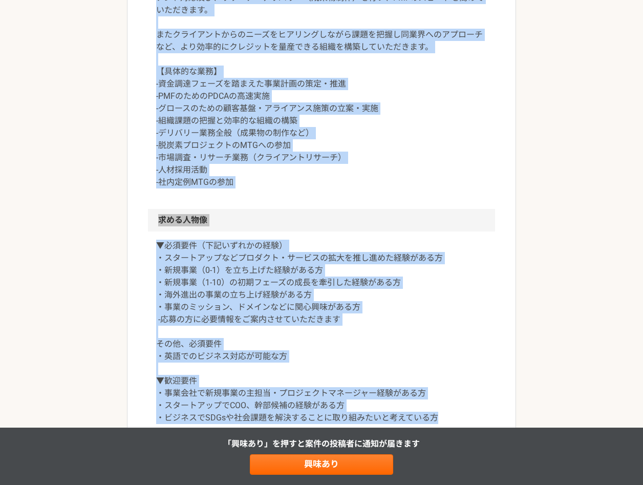
click at [170, 186] on p "カーポンクレジット創出のプロジェクトにおけるクライアントからのニーズ調査、クライアント対応及び、リサーチ・デリバリー（成果物制作）を行い、PMFのスピードを高…" at bounding box center [321, 84] width 331 height 209
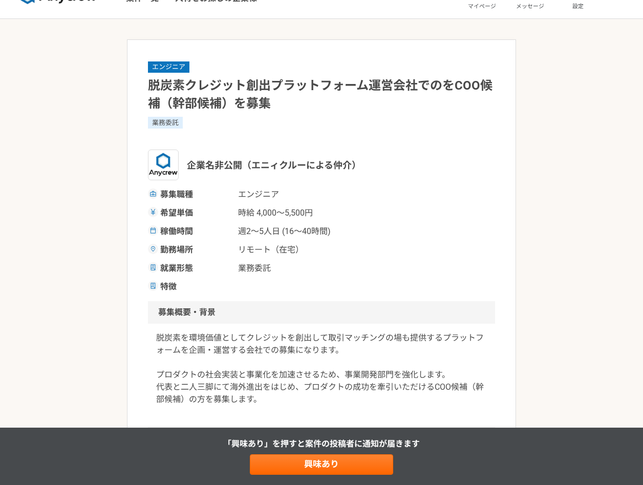
scroll to position [0, 0]
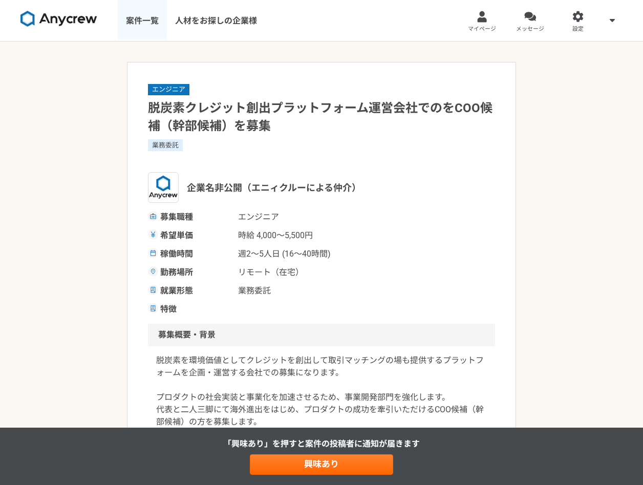
click at [141, 21] on link "案件一覧" at bounding box center [142, 20] width 49 height 41
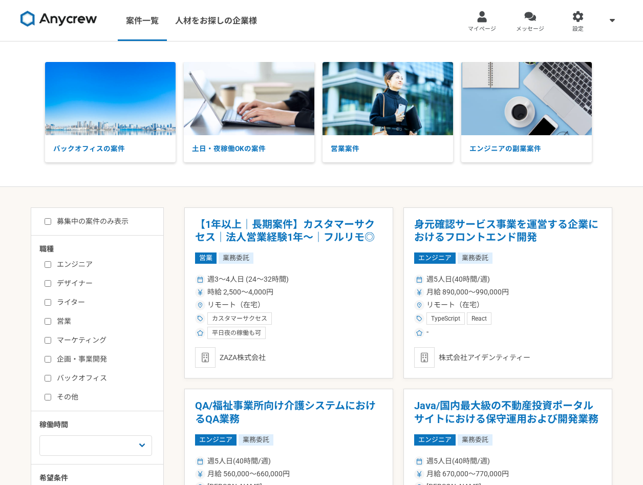
click at [108, 220] on label "募集中の案件のみ表示" at bounding box center [87, 221] width 84 height 11
click at [51, 220] on input "募集中の案件のみ表示" at bounding box center [48, 221] width 7 height 7
checkbox input "true"
click at [91, 263] on label "エンジニア" at bounding box center [104, 264] width 118 height 11
click at [51, 263] on input "エンジニア" at bounding box center [48, 264] width 7 height 7
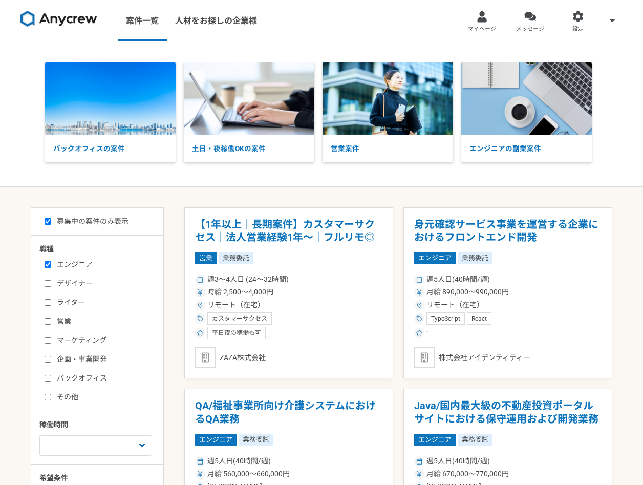
checkbox input "true"
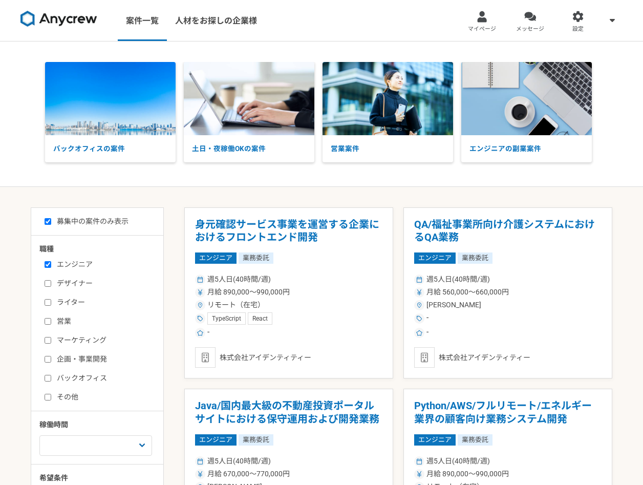
click at [91, 362] on label "企画・事業開発" at bounding box center [104, 359] width 118 height 11
click at [51, 362] on input "企画・事業開発" at bounding box center [48, 359] width 7 height 7
checkbox input "true"
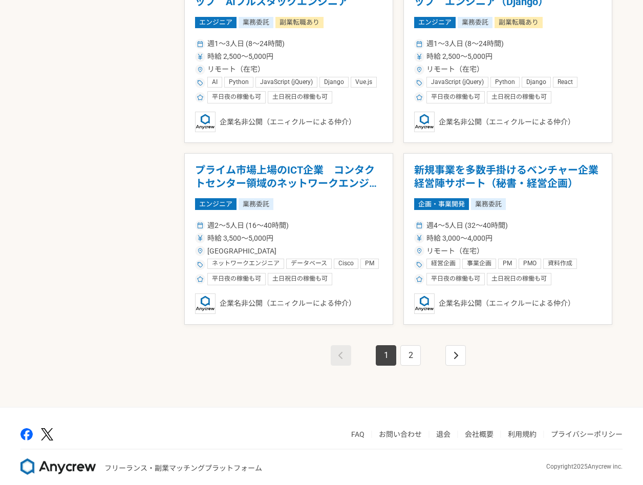
scroll to position [1689, 0]
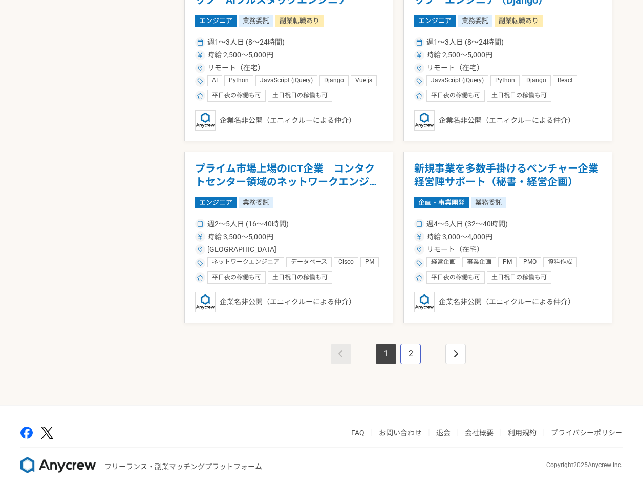
click at [408, 349] on link "2" at bounding box center [410, 353] width 20 height 20
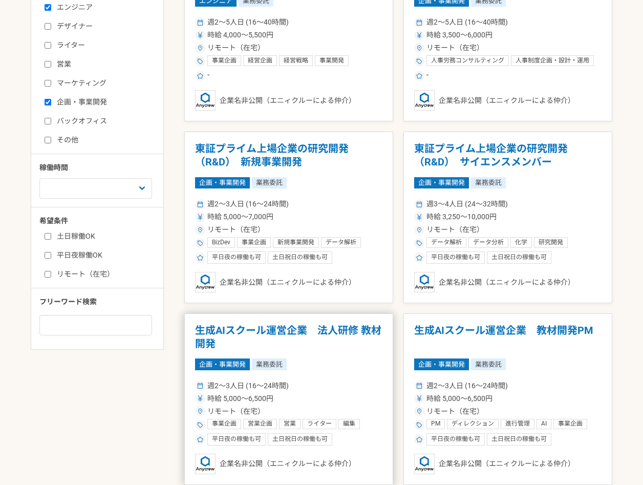
scroll to position [256, 0]
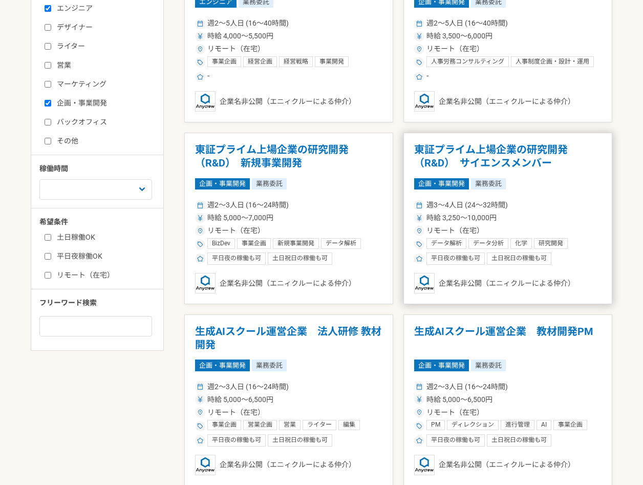
click at [451, 165] on h1 "東証プライム上場企業の研究開発（R&D）　サイエンスメンバー" at bounding box center [507, 156] width 187 height 26
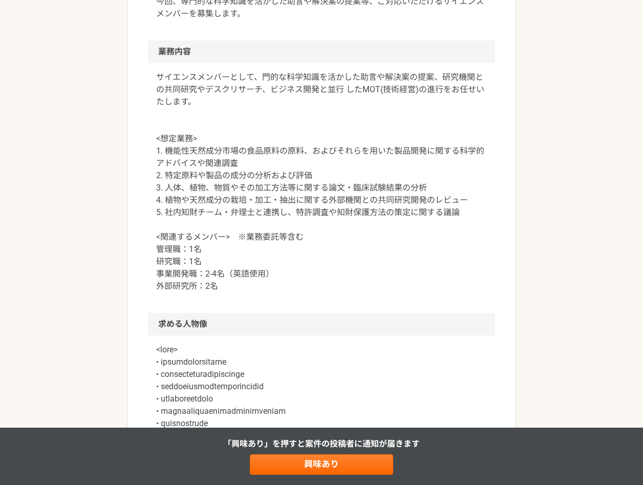
scroll to position [409, 0]
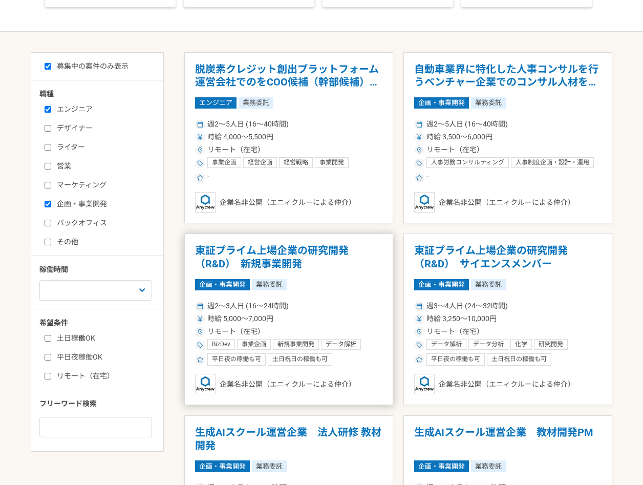
scroll to position [154, 0]
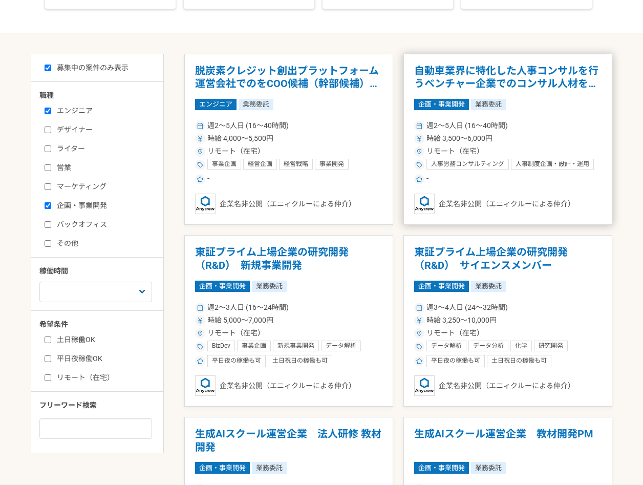
click at [534, 120] on div "週2〜5人日 (16〜40時間)" at bounding box center [507, 125] width 187 height 11
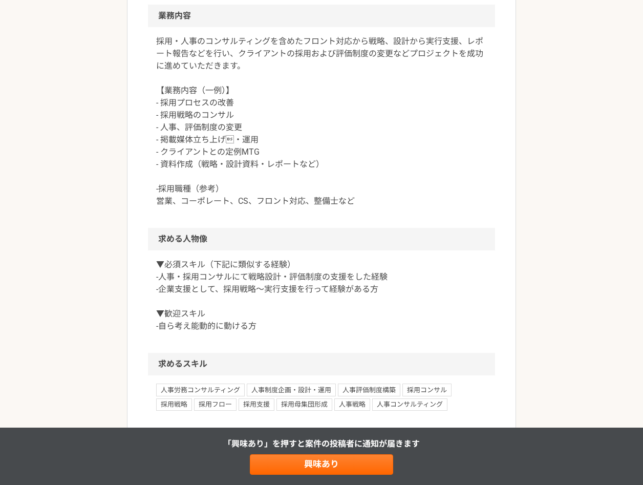
scroll to position [409, 0]
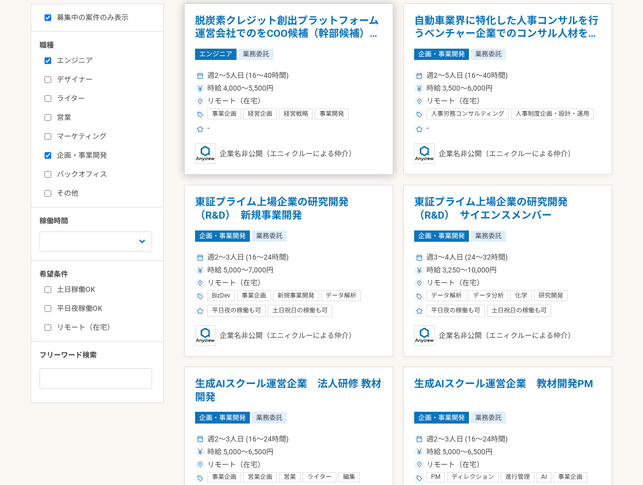
scroll to position [205, 0]
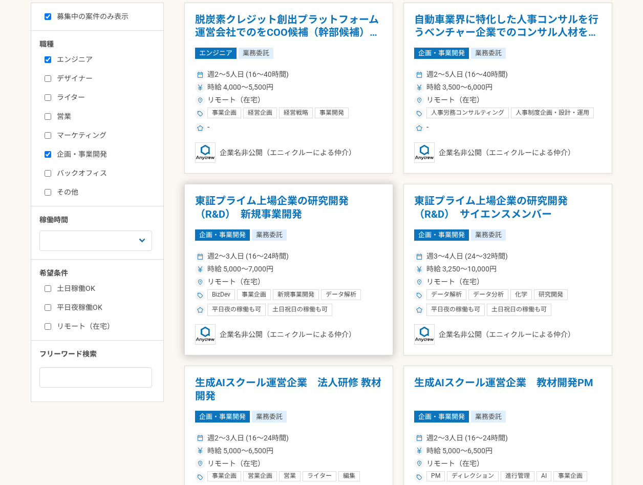
click at [351, 241] on article "東証プライム上場企業の研究開発（R&D）　新規事業開発 企画・事業開発 業務委託 週2〜3人日 (16〜24時間) 時給 5,000〜7,000円 リモート（…" at bounding box center [288, 269] width 209 height 171
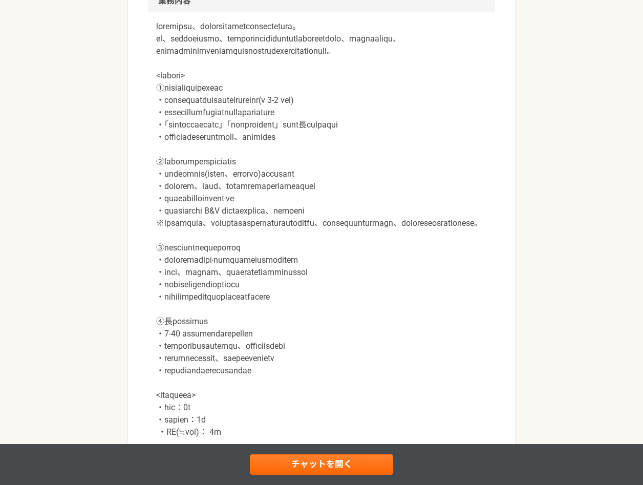
scroll to position [461, 0]
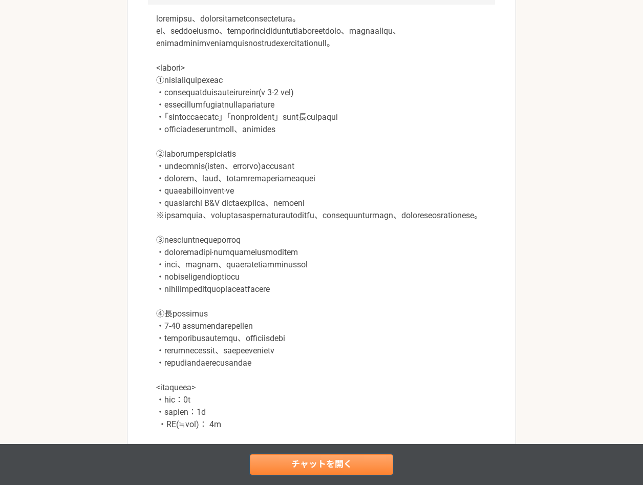
click at [315, 461] on link "チャットを開く" at bounding box center [321, 464] width 143 height 20
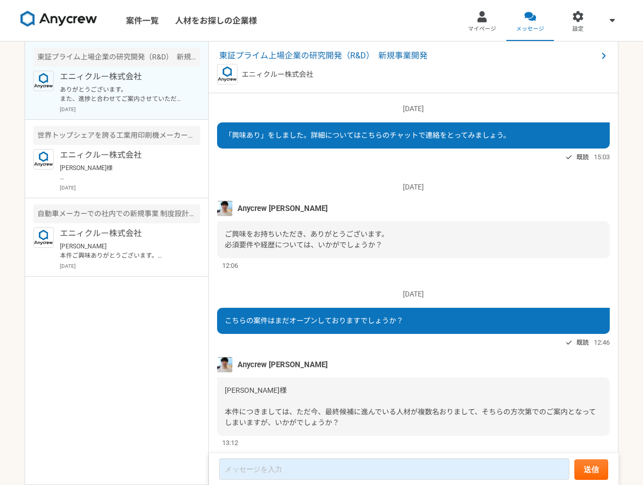
scroll to position [151, 0]
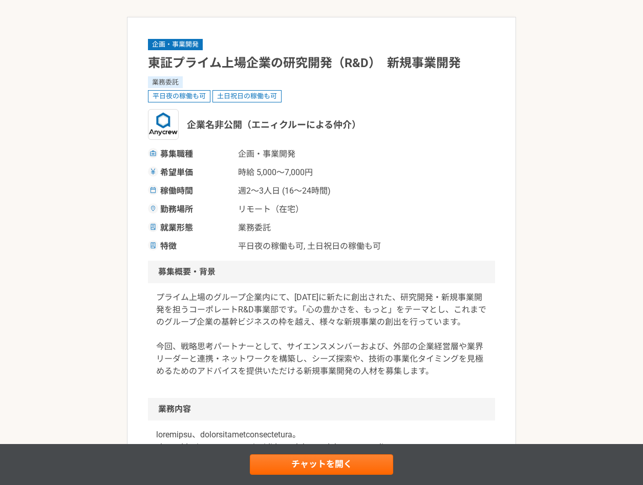
scroll to position [205, 0]
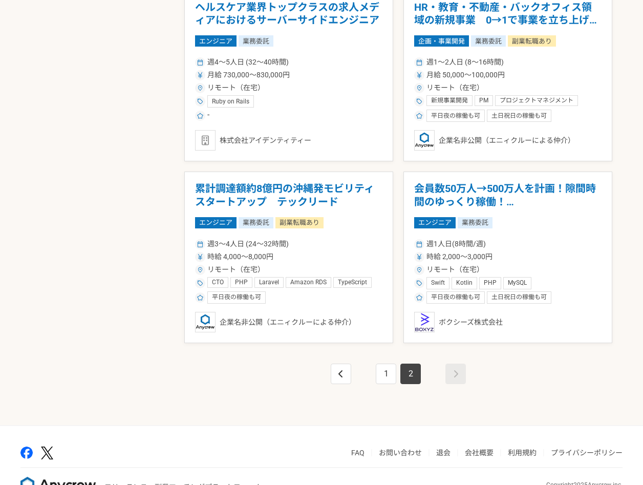
scroll to position [1126, 0]
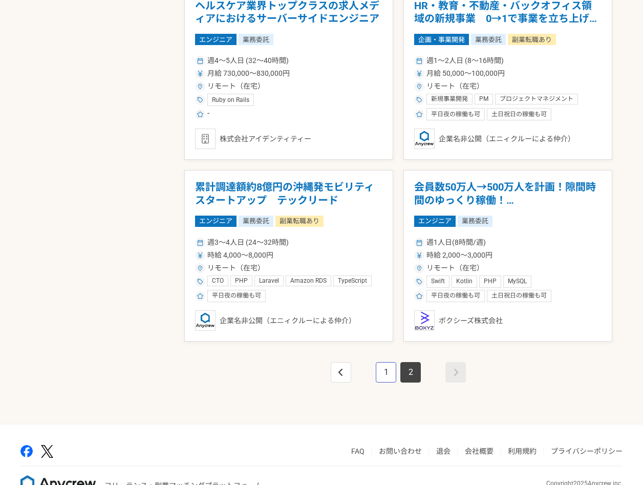
click at [381, 371] on link "1" at bounding box center [386, 372] width 20 height 20
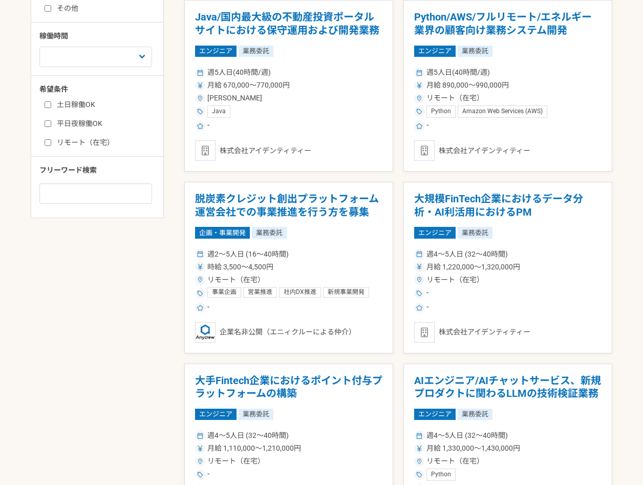
scroll to position [409, 0]
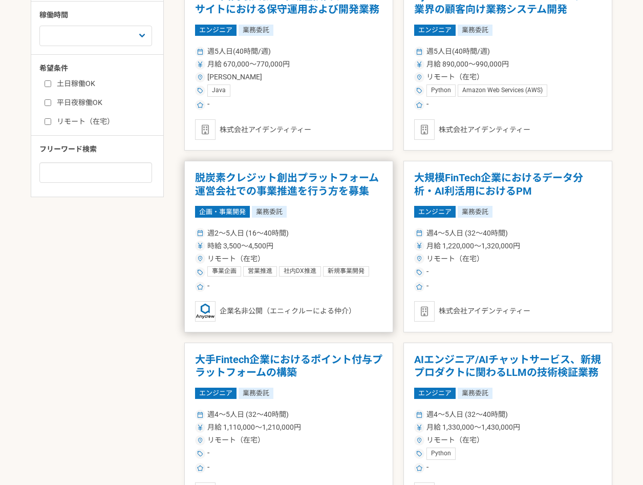
click at [324, 233] on div "週2〜5人日 (16〜40時間)" at bounding box center [288, 233] width 187 height 11
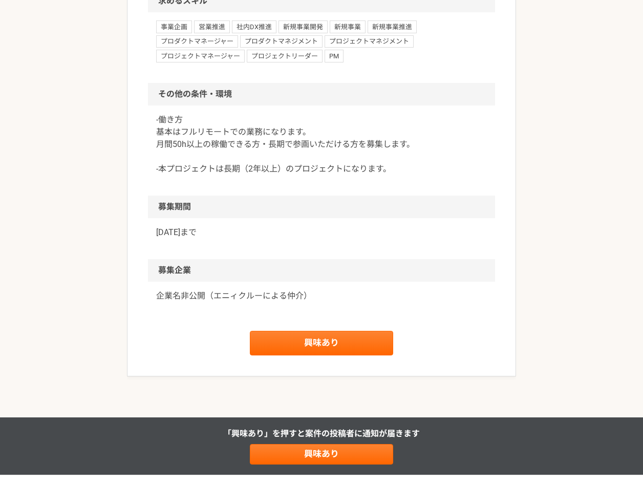
scroll to position [870, 0]
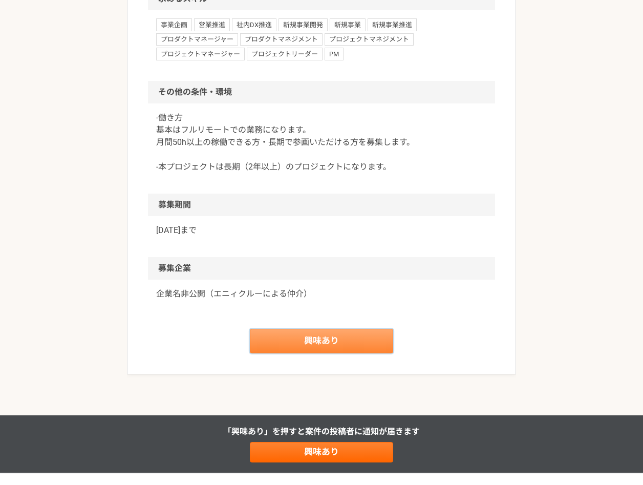
click at [324, 340] on link "興味あり" at bounding box center [321, 341] width 143 height 25
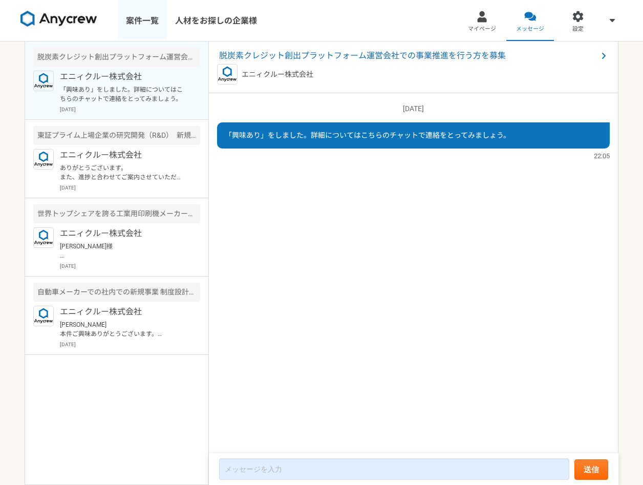
click at [135, 23] on link "案件一覧" at bounding box center [142, 20] width 49 height 41
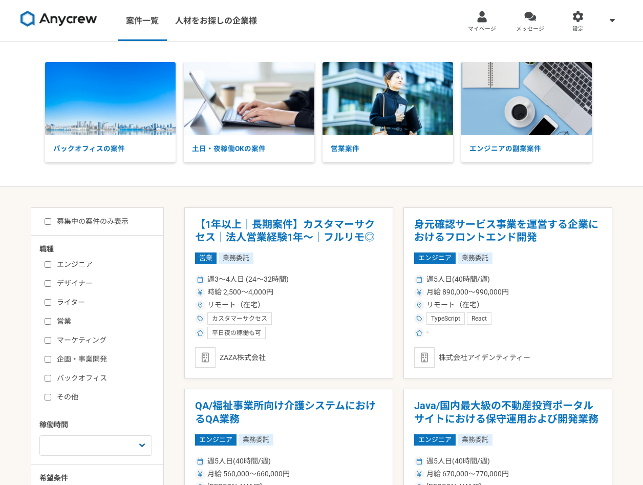
click at [77, 223] on label "募集中の案件のみ表示" at bounding box center [87, 221] width 84 height 11
click at [51, 223] on input "募集中の案件のみ表示" at bounding box center [48, 221] width 7 height 7
checkbox input "true"
click at [79, 261] on label "エンジニア" at bounding box center [104, 264] width 118 height 11
click at [51, 261] on input "エンジニア" at bounding box center [48, 264] width 7 height 7
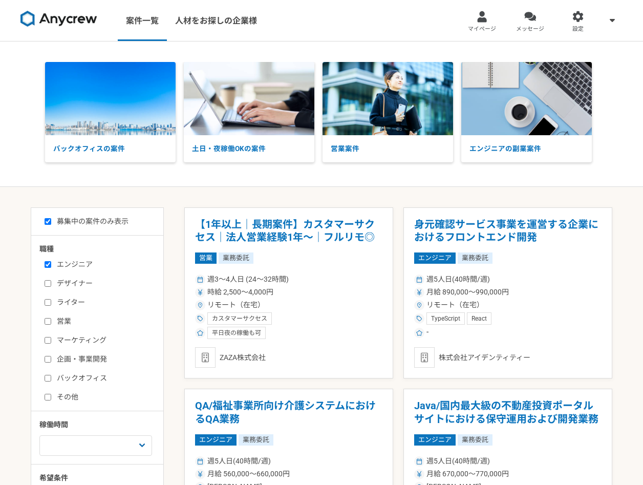
checkbox input "true"
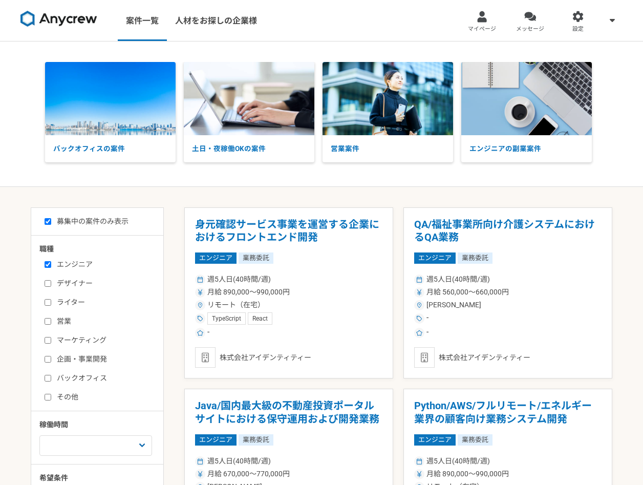
click at [92, 357] on label "企画・事業開発" at bounding box center [104, 359] width 118 height 11
click at [51, 357] on input "企画・事業開発" at bounding box center [48, 359] width 7 height 7
checkbox input "true"
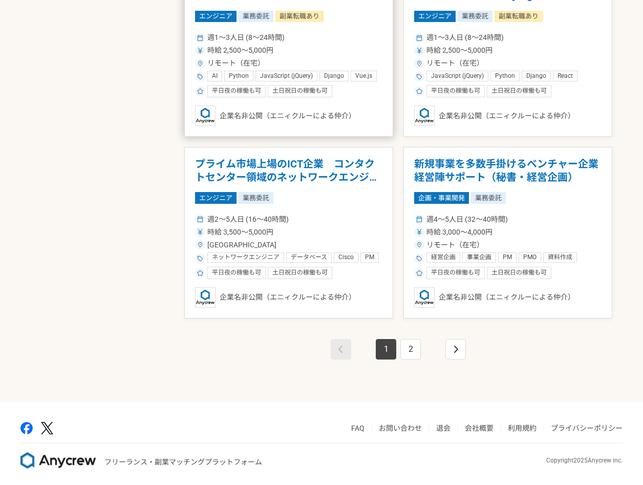
scroll to position [1698, 0]
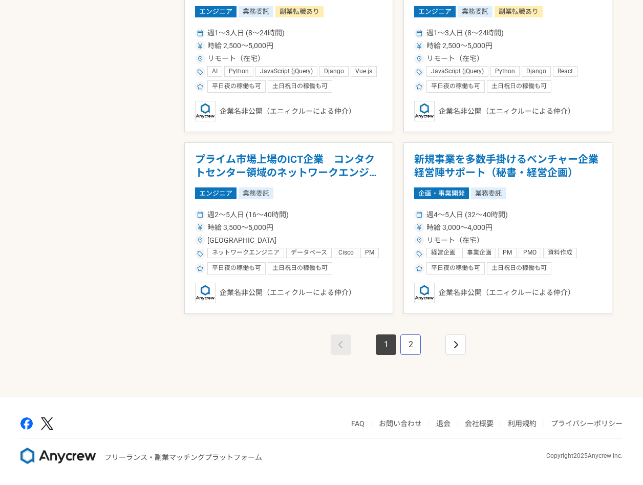
click at [408, 350] on link "2" at bounding box center [410, 344] width 20 height 20
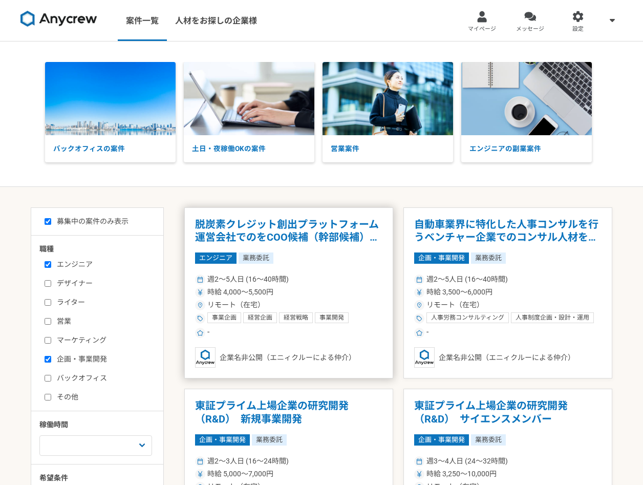
click at [324, 263] on div "エンジニア 業務委託" at bounding box center [288, 257] width 187 height 11
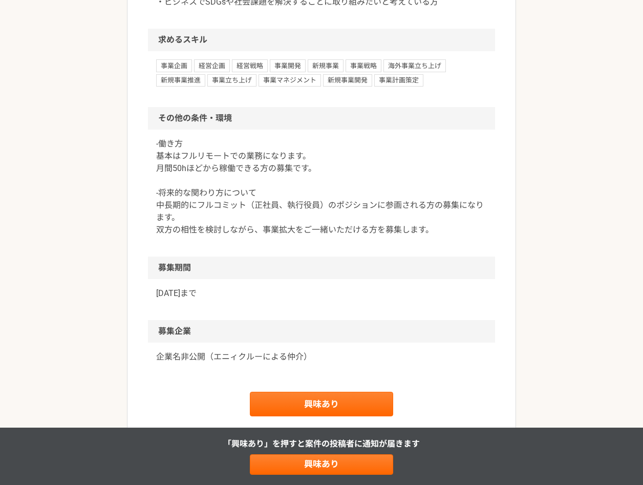
scroll to position [921, 0]
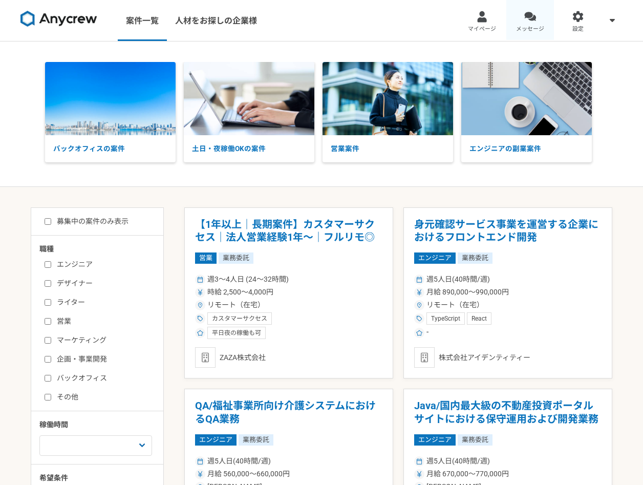
click at [536, 23] on link "メッセージ" at bounding box center [530, 20] width 48 height 41
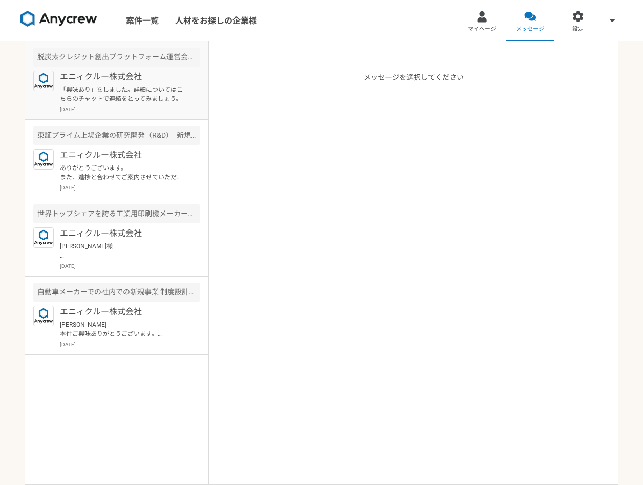
click at [163, 92] on p "「興味あり」をしました。詳細についてはこちらのチャットで連絡をとってみましょう。" at bounding box center [123, 94] width 126 height 18
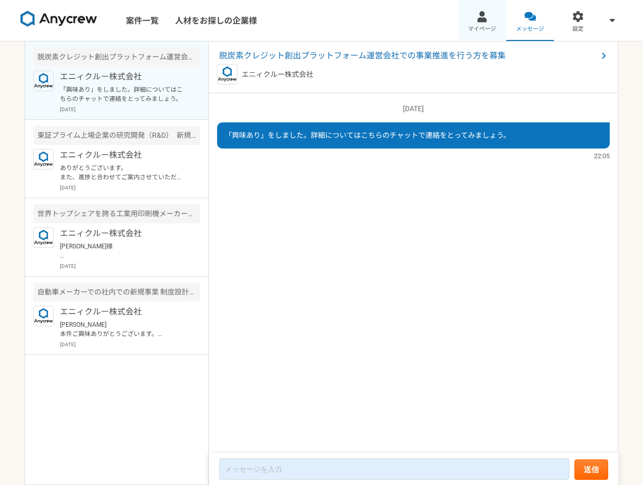
click at [486, 21] on div at bounding box center [482, 17] width 12 height 12
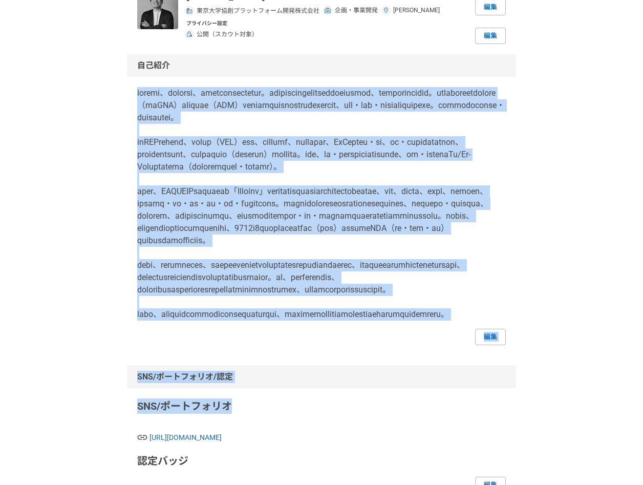
scroll to position [114, 0]
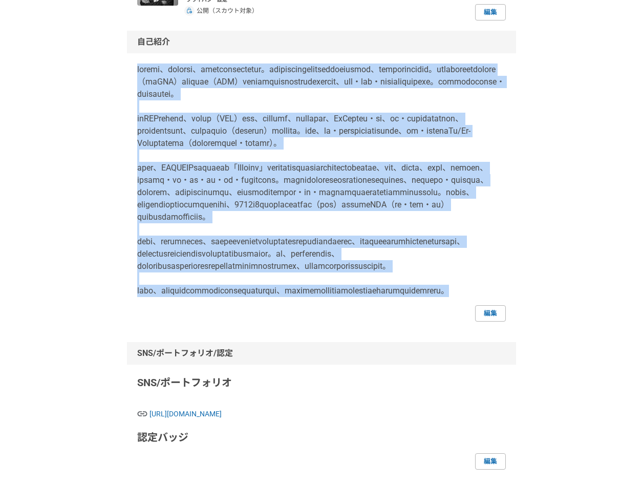
drag, startPoint x: 136, startPoint y: 181, endPoint x: 368, endPoint y: 380, distance: 306.0
click at [368, 321] on div "自己紹介 編集" at bounding box center [321, 176] width 389 height 291
drag, startPoint x: 368, startPoint y: 380, endPoint x: 315, endPoint y: 306, distance: 91.3
copy p "loremi、dolorsi、ametconsectetur。adipiscingelitseddoeiusmod、temporincidid。utlabor…"
